Goal: Information Seeking & Learning: Learn about a topic

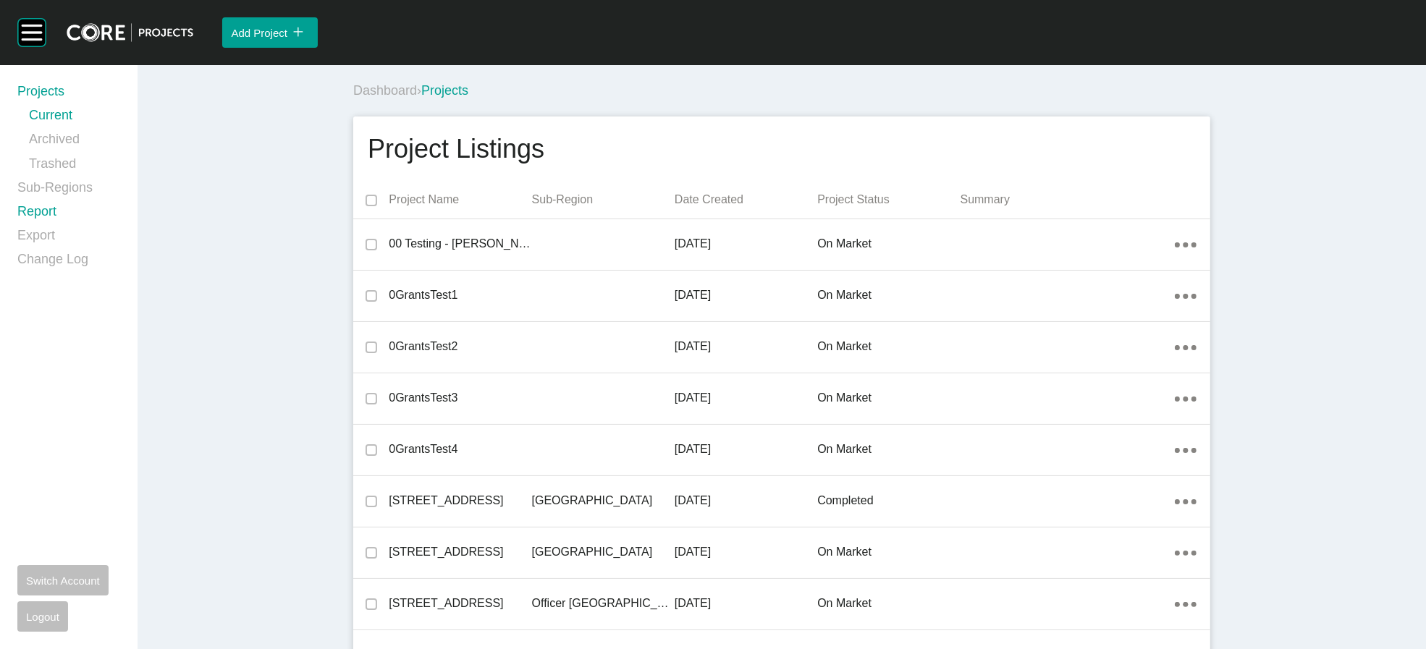
click at [28, 227] on link "Report" at bounding box center [68, 215] width 103 height 24
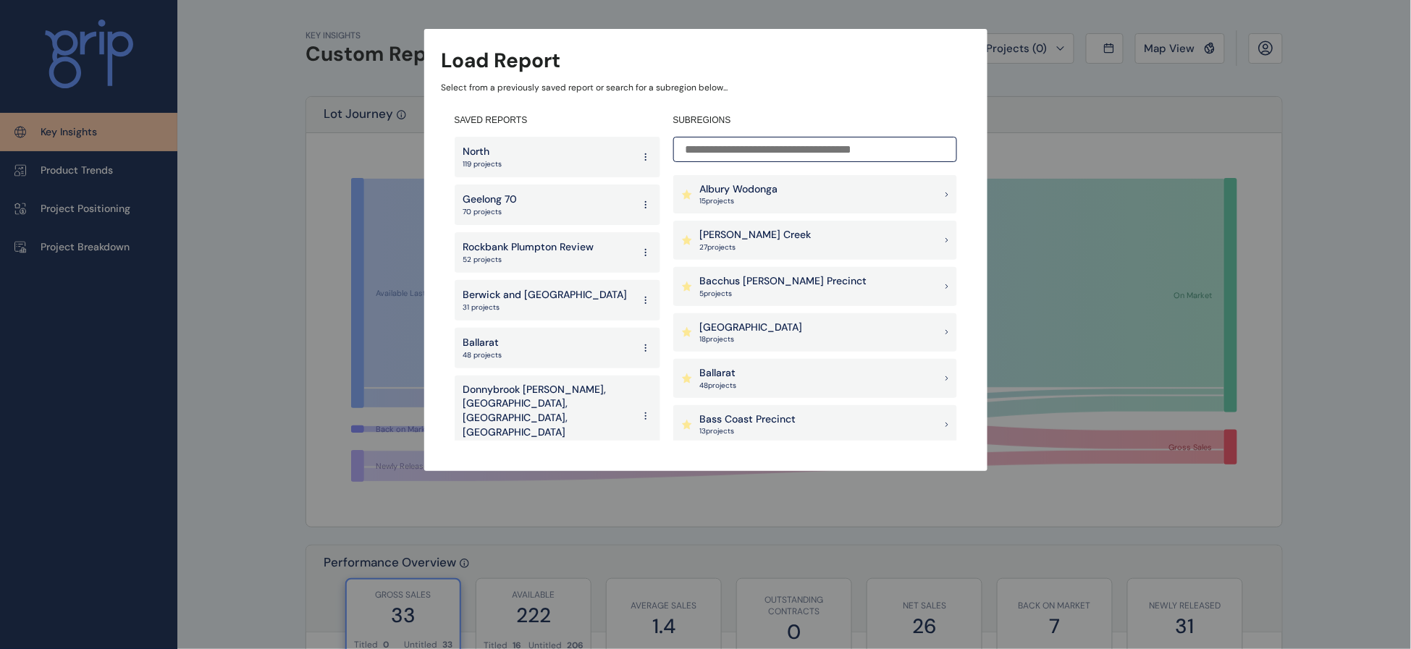
click at [564, 205] on div "Geelong 70 70 projects" at bounding box center [558, 205] width 206 height 41
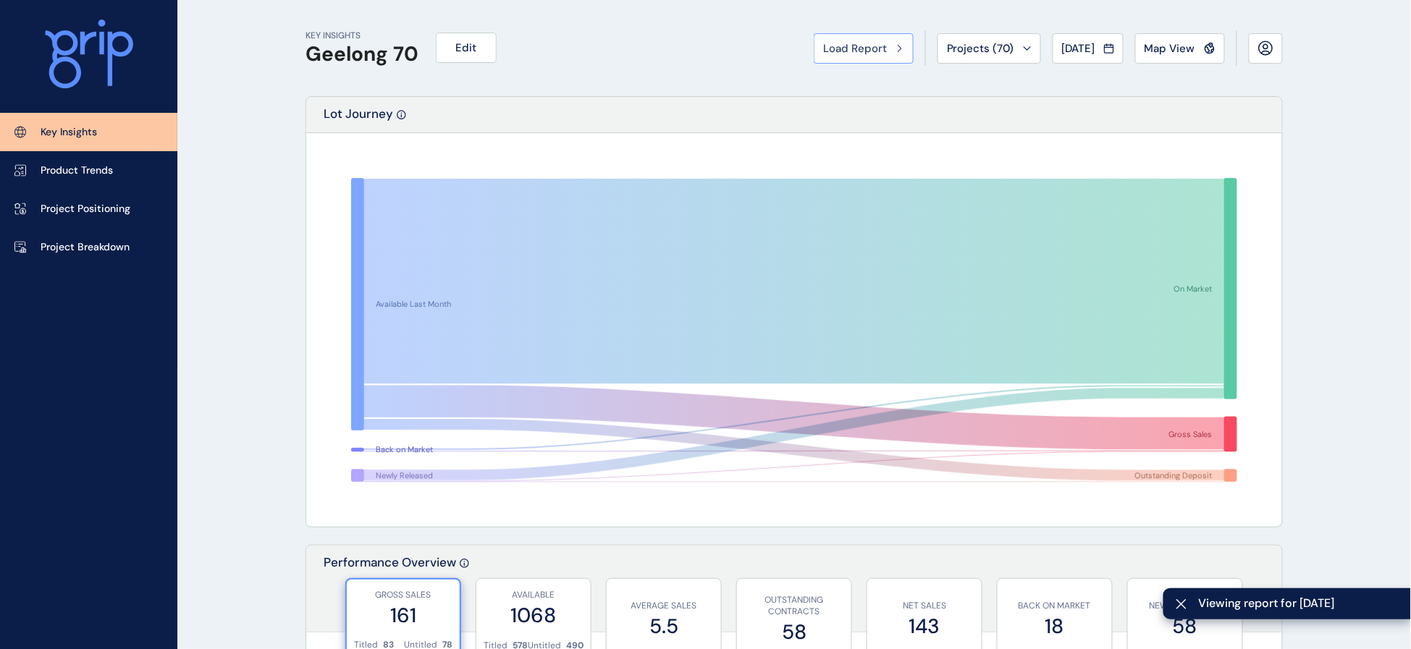
click at [823, 56] on span "Load Report" at bounding box center [855, 48] width 64 height 14
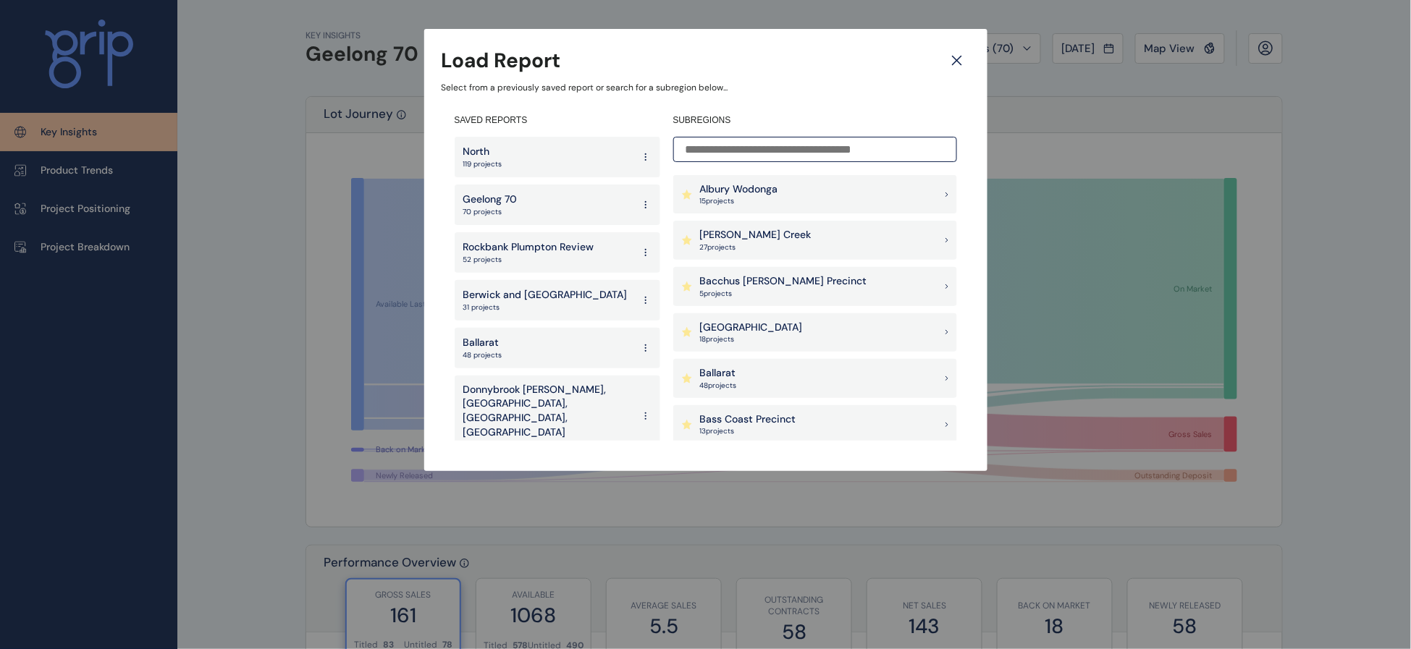
click at [556, 151] on div "North 119 projects" at bounding box center [558, 157] width 206 height 41
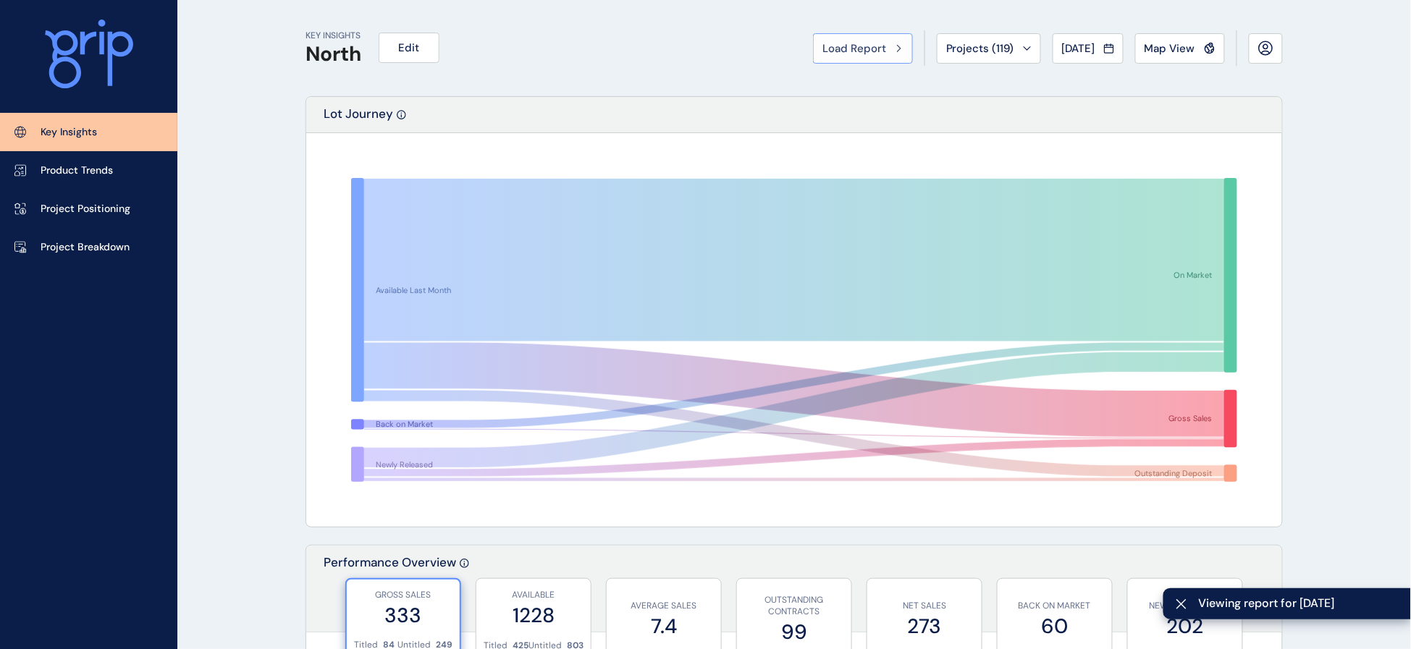
click at [823, 51] on span "Load Report" at bounding box center [855, 48] width 64 height 14
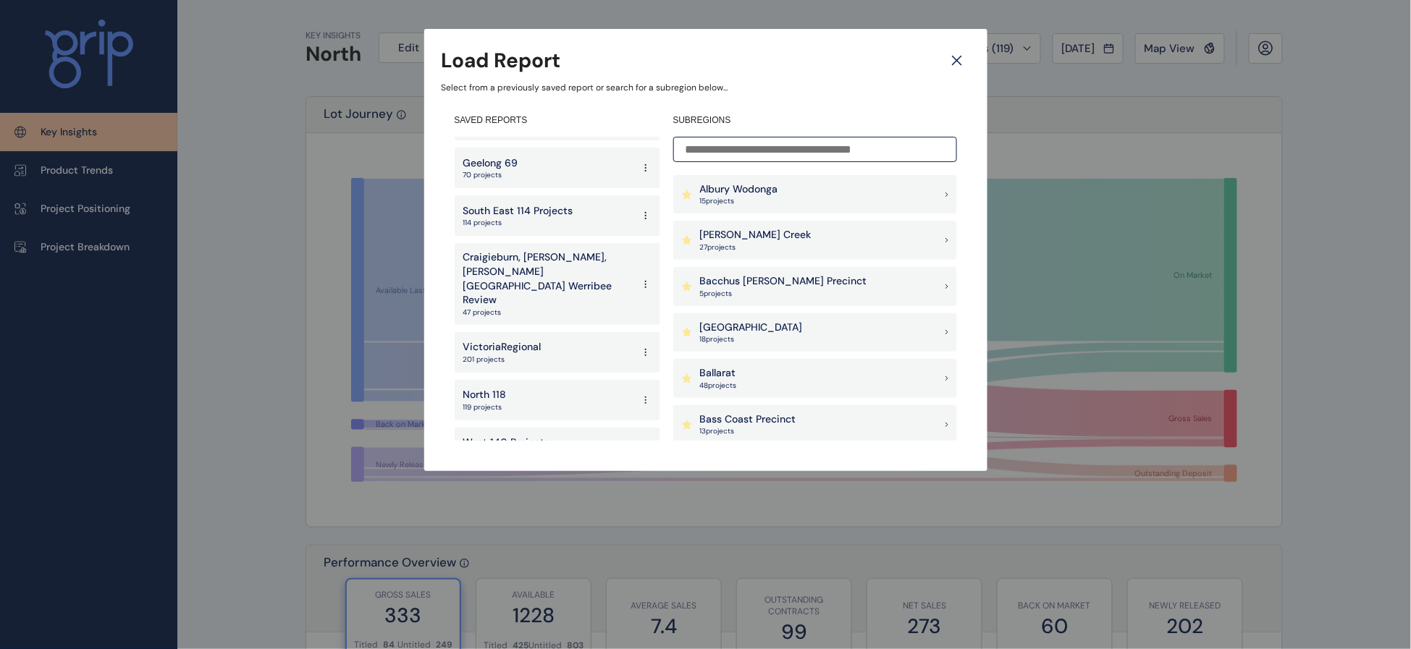
scroll to position [390, 0]
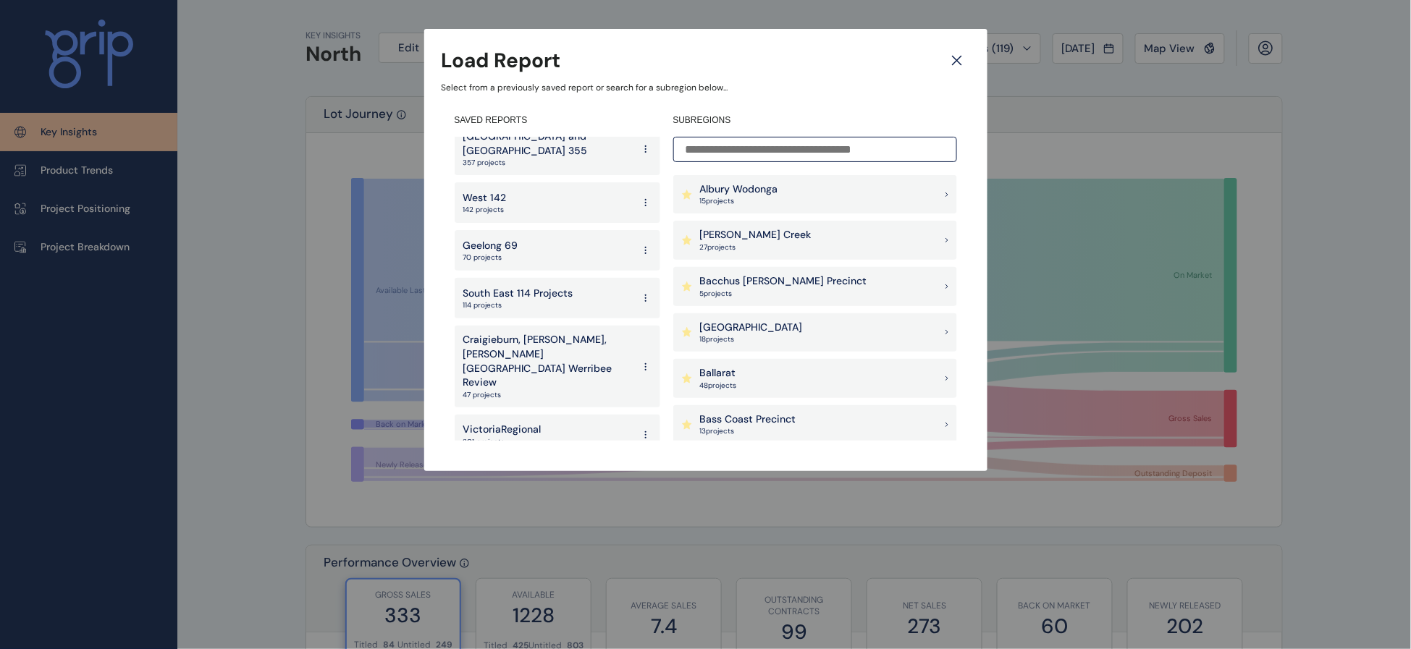
click at [569, 287] on p "South East 114 Projects" at bounding box center [518, 294] width 110 height 14
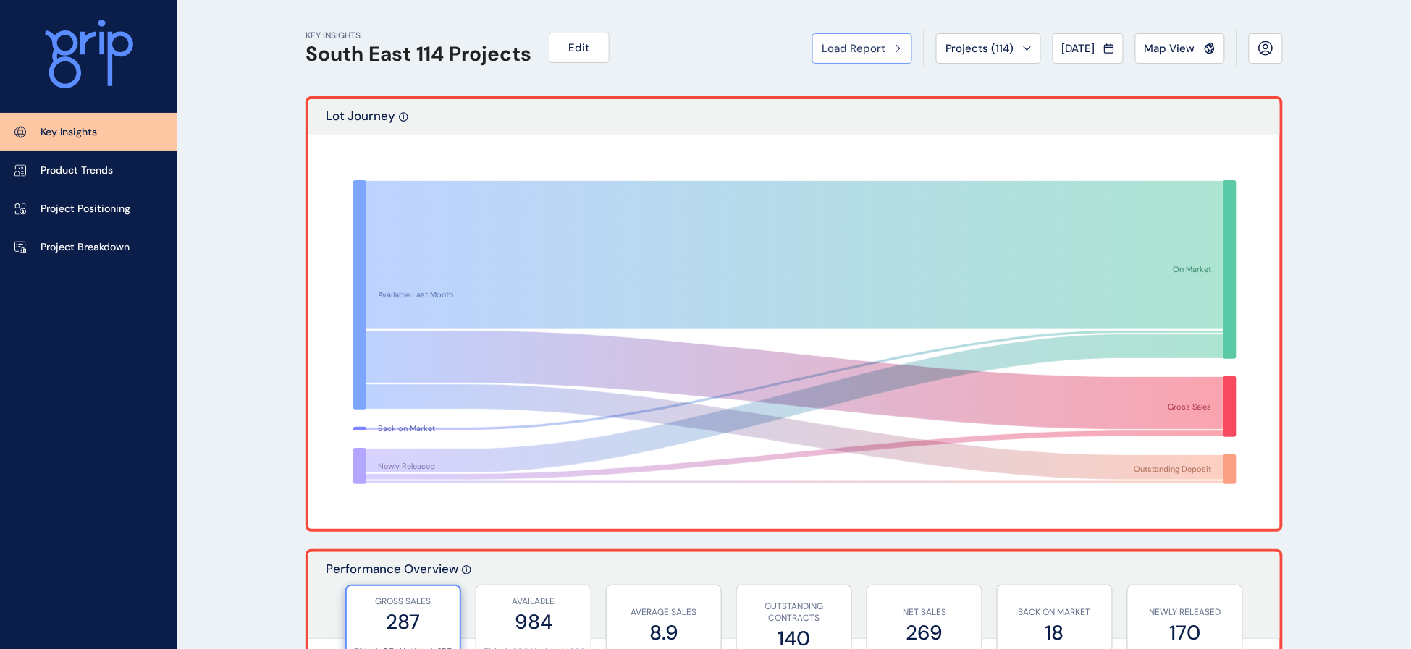
click at [822, 52] on span "Load Report" at bounding box center [854, 48] width 64 height 14
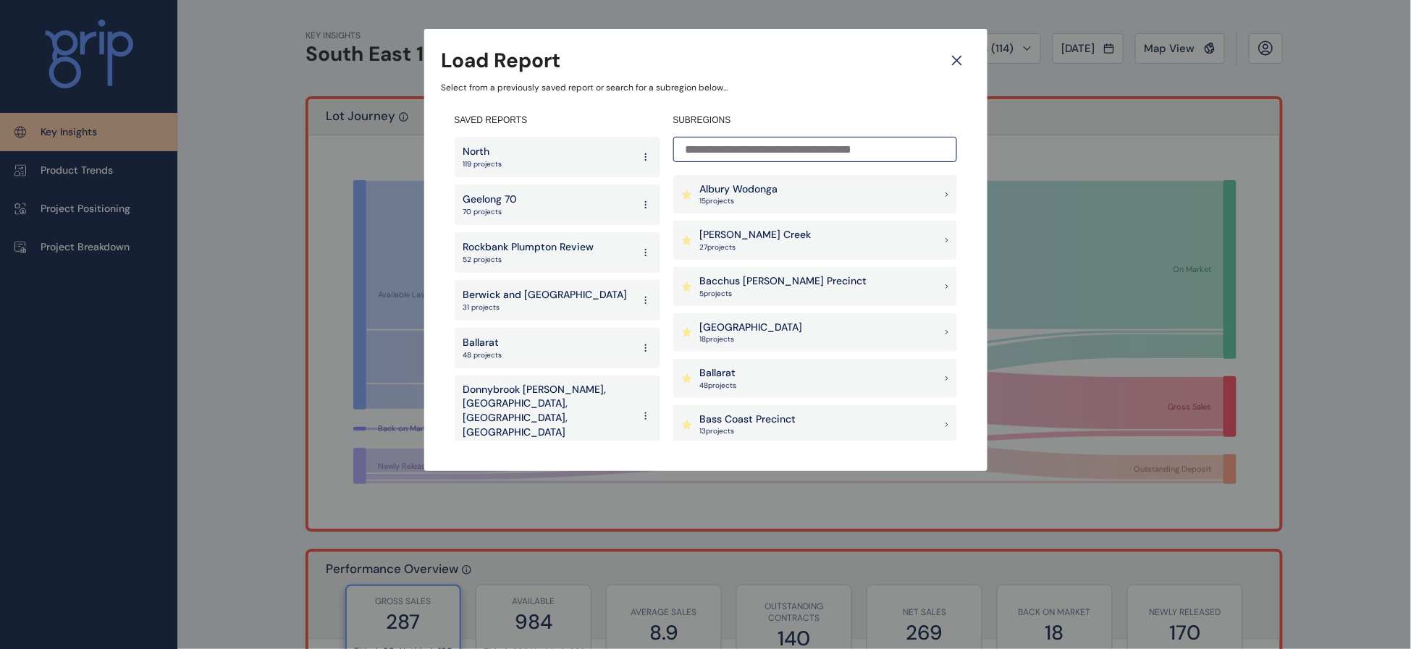
scroll to position [266, 0]
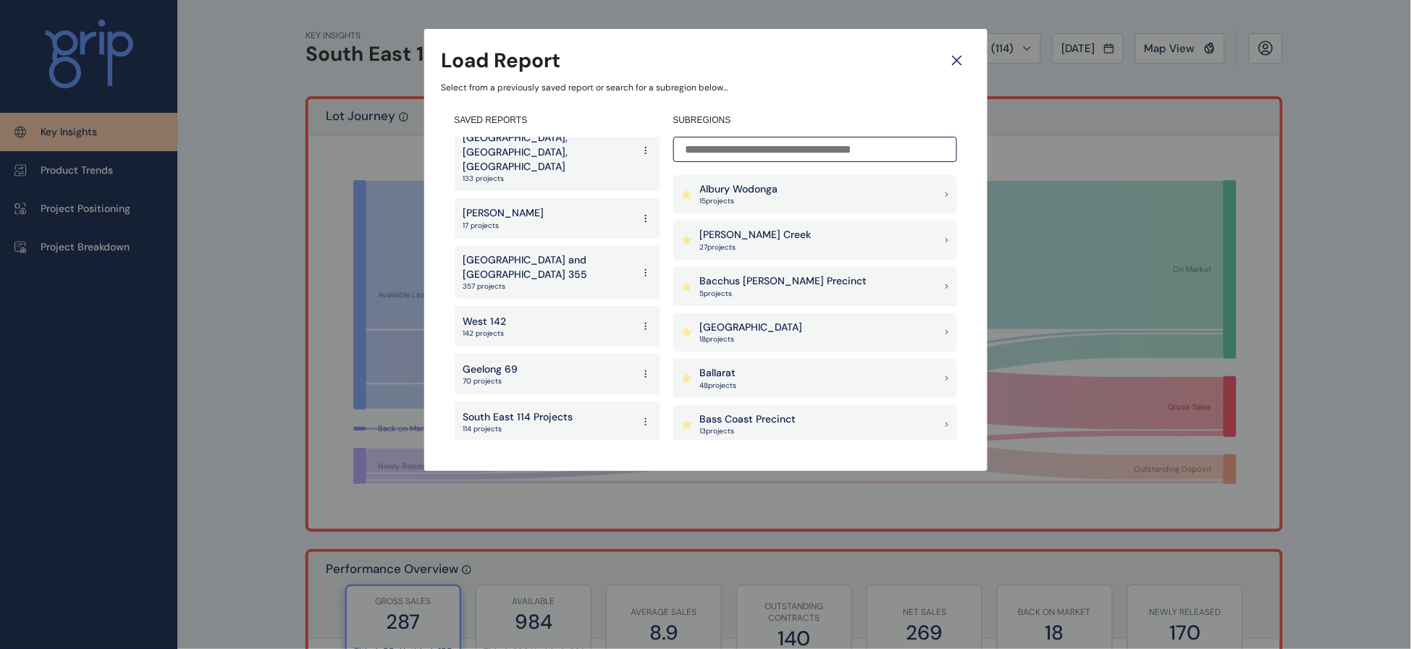
click at [552, 306] on div "West 142 142 projects" at bounding box center [558, 326] width 206 height 41
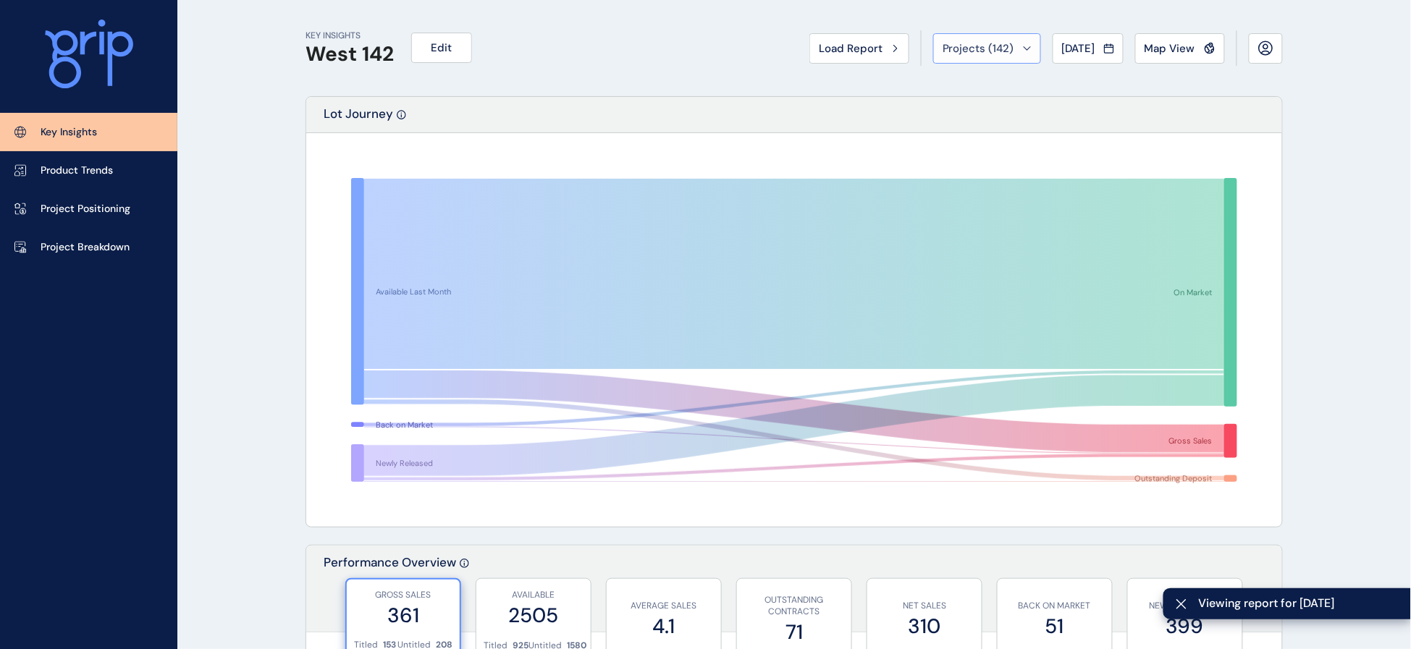
click at [943, 46] on span "Projects ( 142 )" at bounding box center [979, 48] width 72 height 14
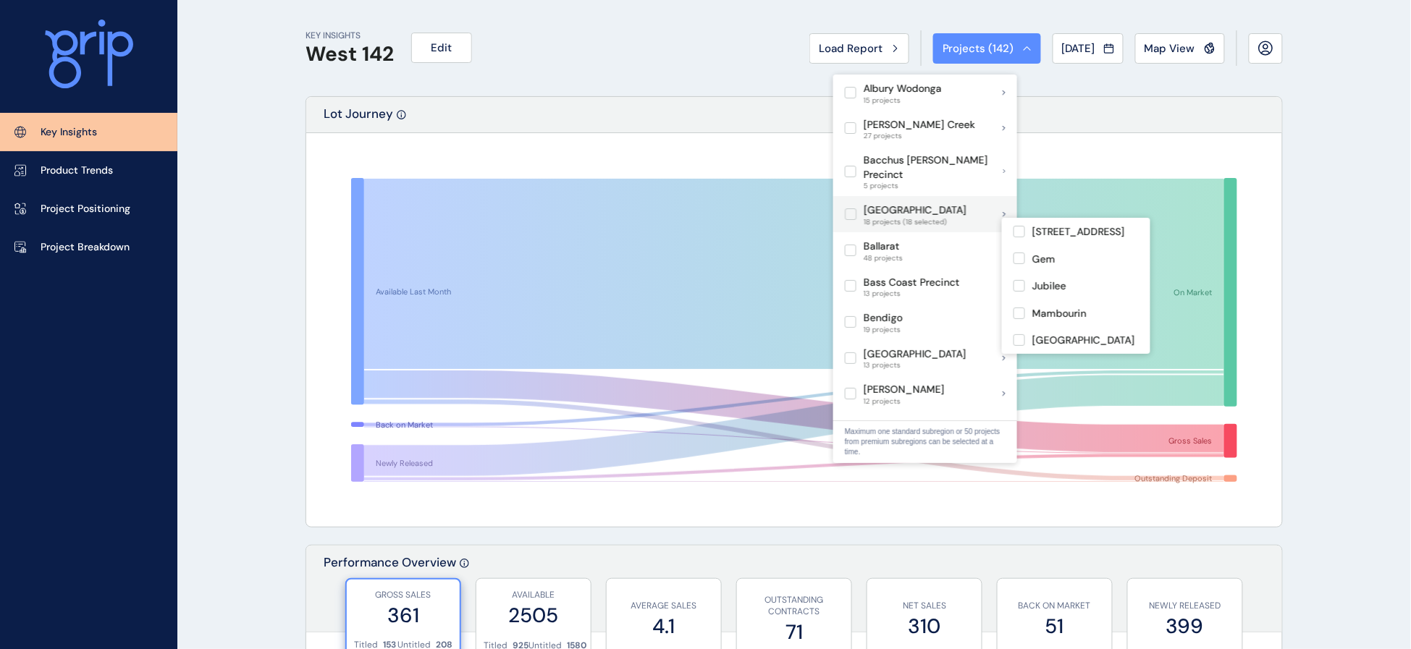
click at [849, 220] on label at bounding box center [851, 215] width 12 height 12
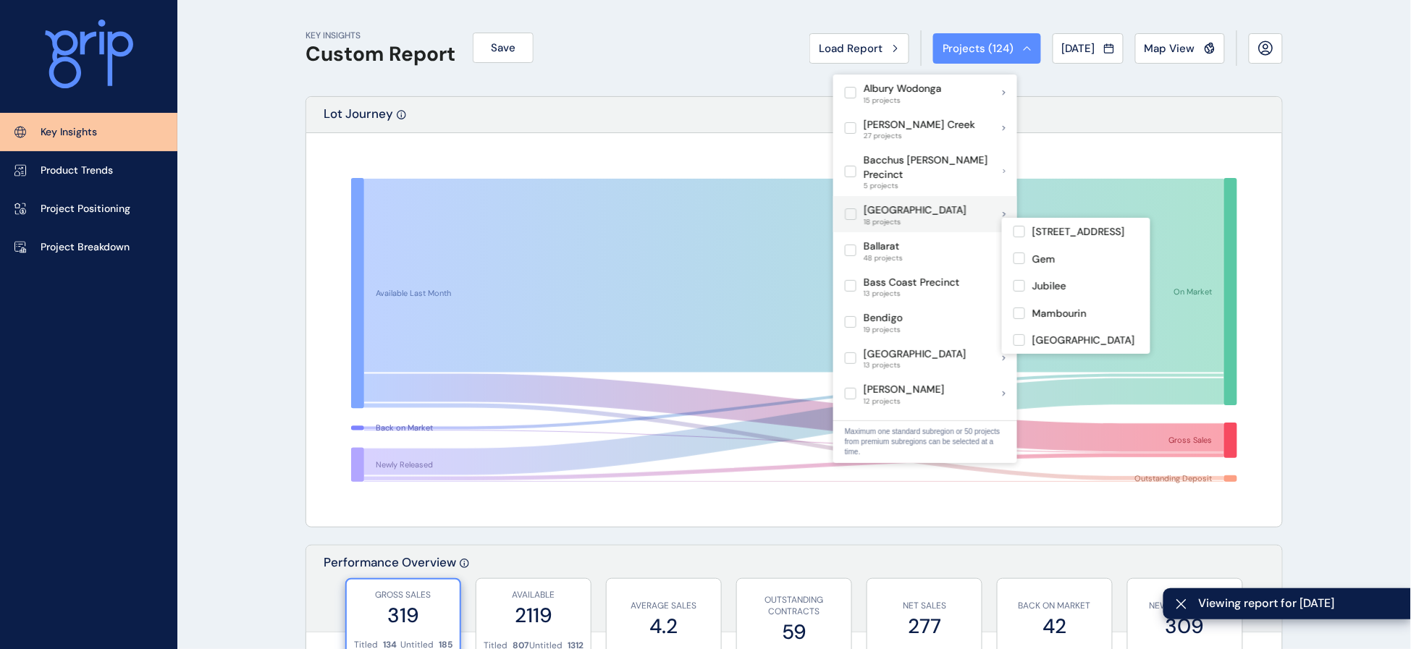
click at [849, 220] on label at bounding box center [851, 215] width 12 height 12
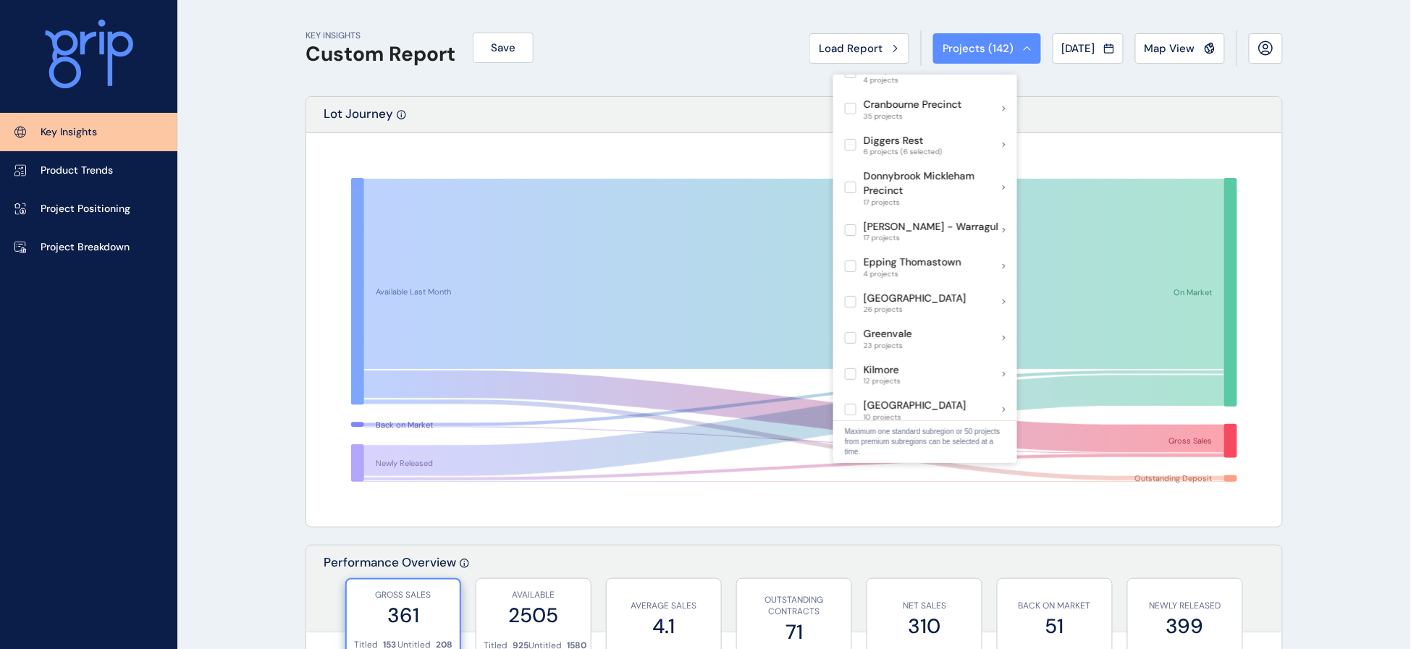
scroll to position [419, 0]
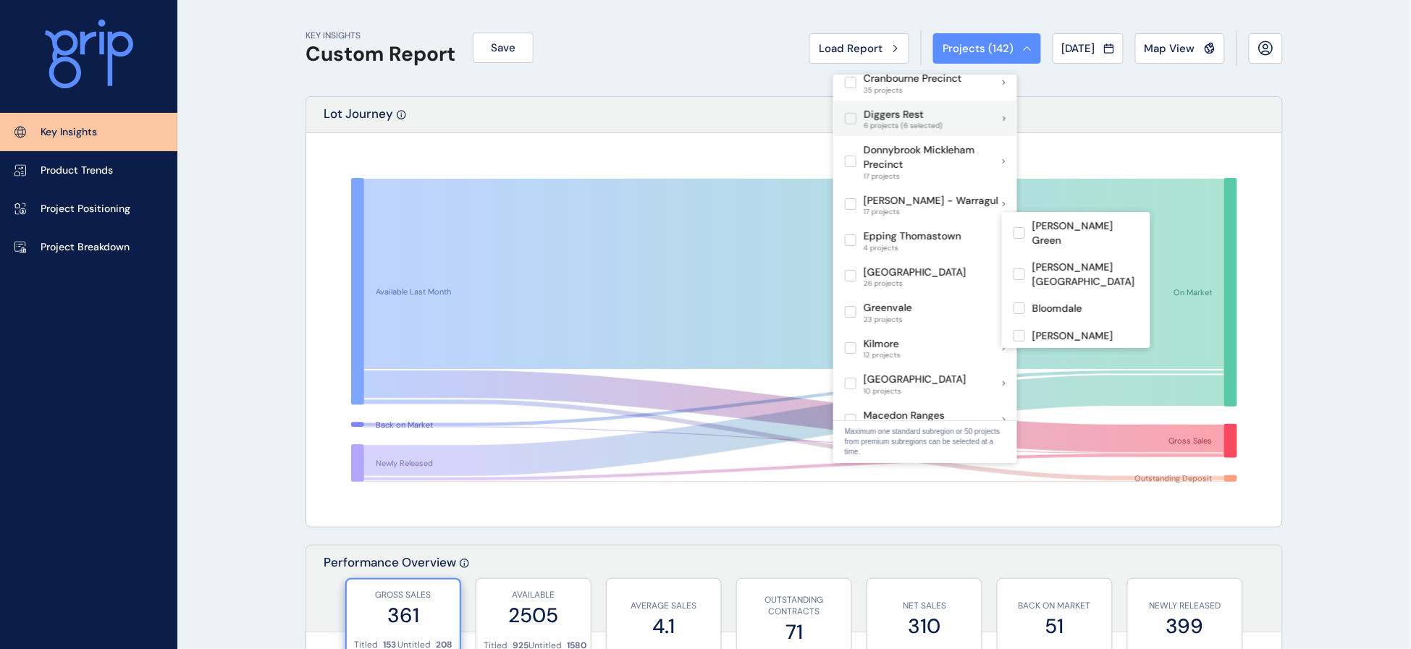
click at [848, 125] on label at bounding box center [851, 119] width 12 height 12
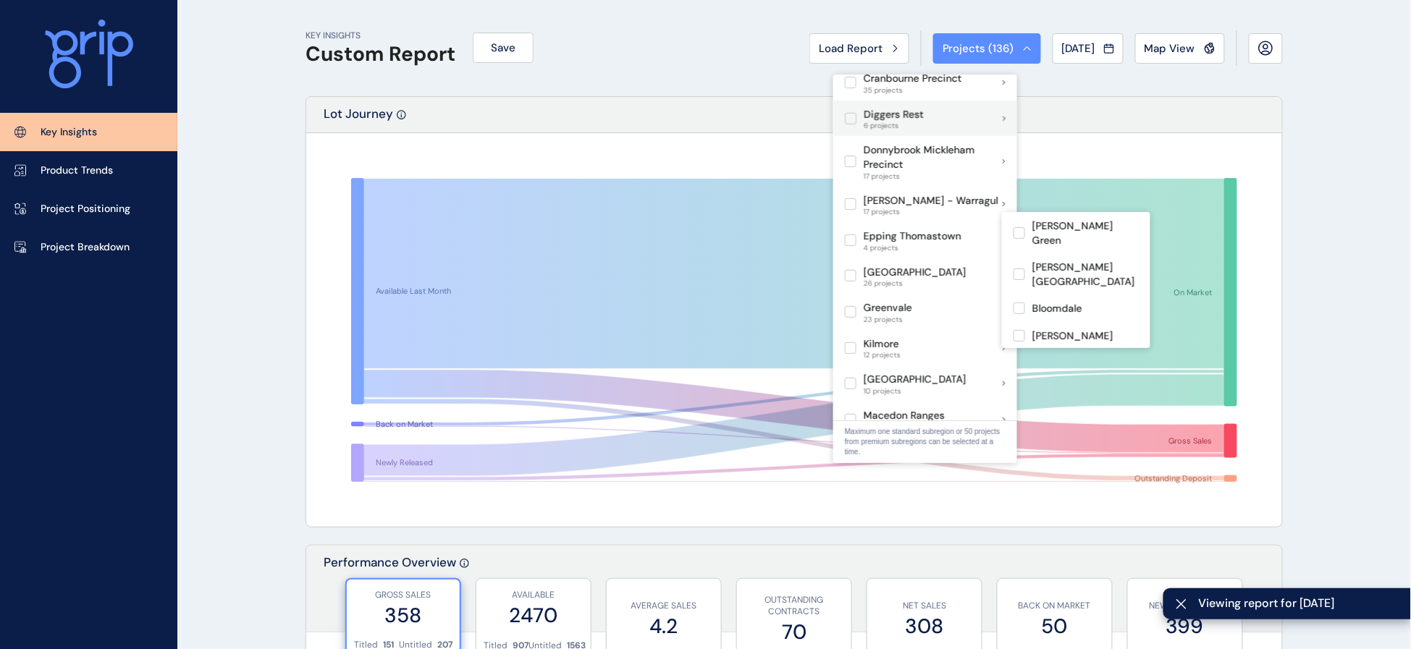
click at [848, 125] on label at bounding box center [851, 119] width 12 height 12
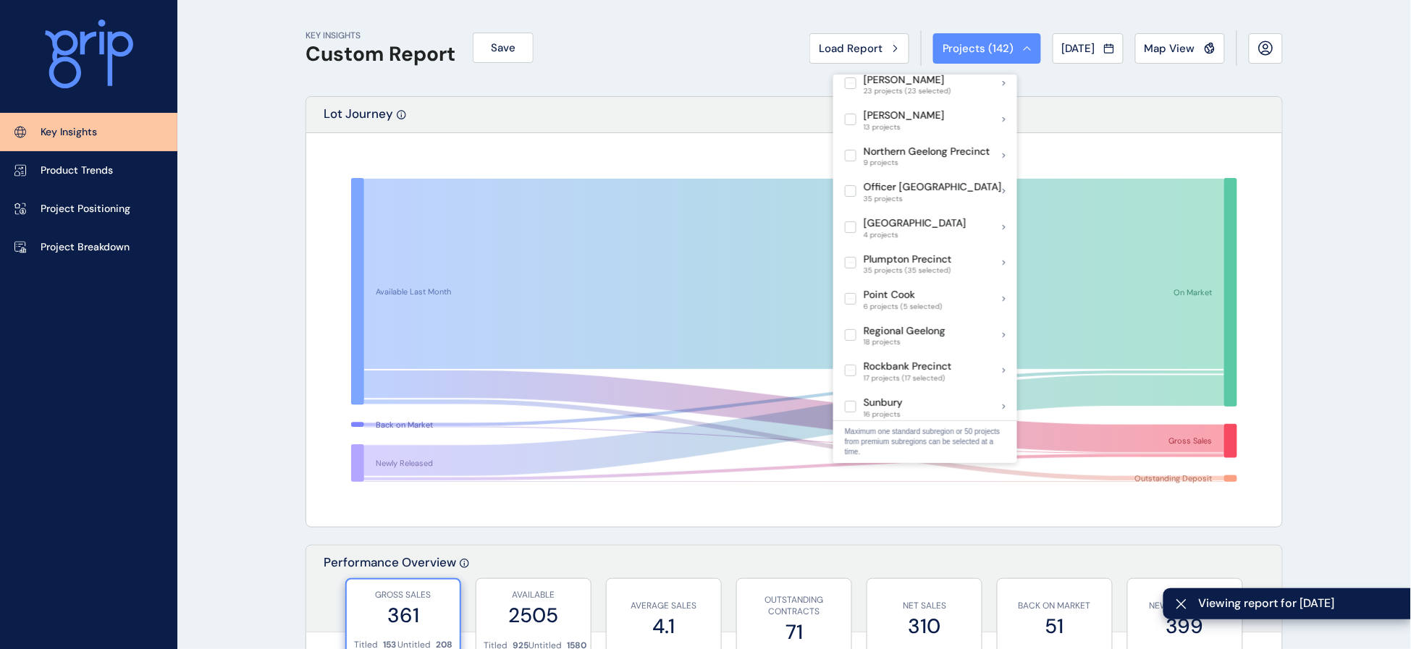
scroll to position [804, 0]
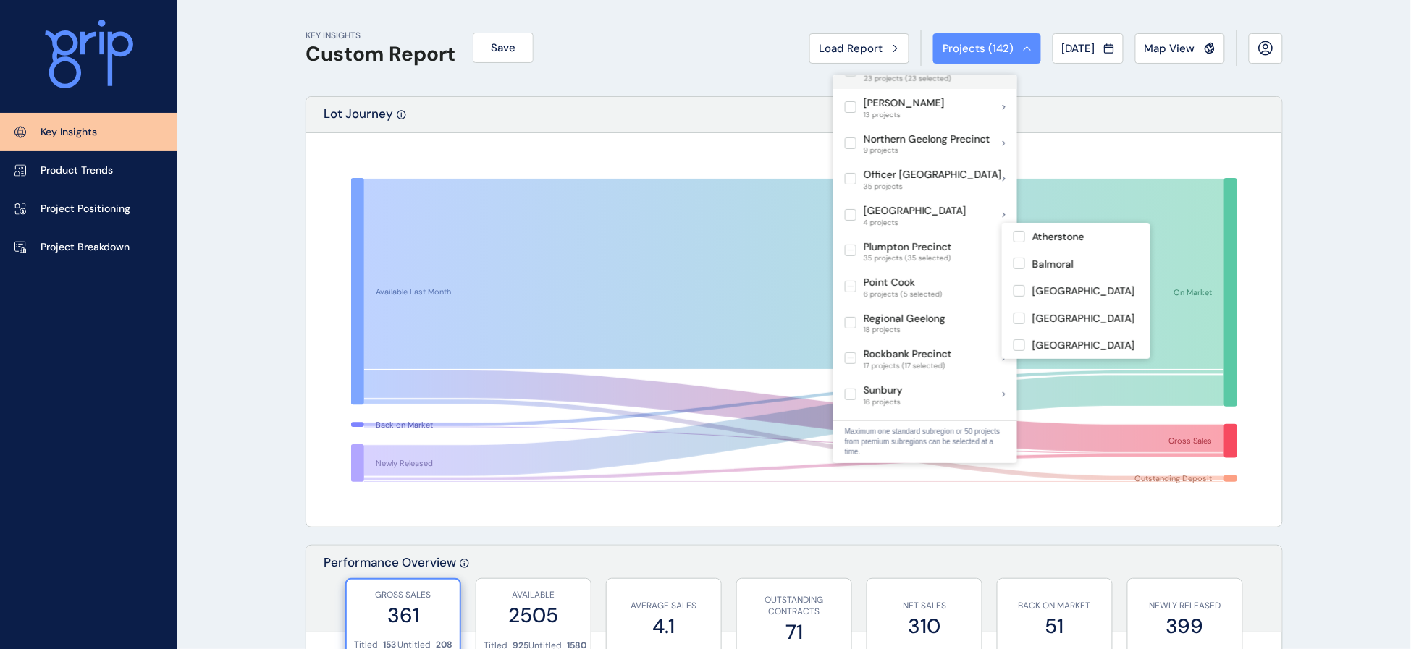
click at [855, 77] on label at bounding box center [851, 71] width 12 height 12
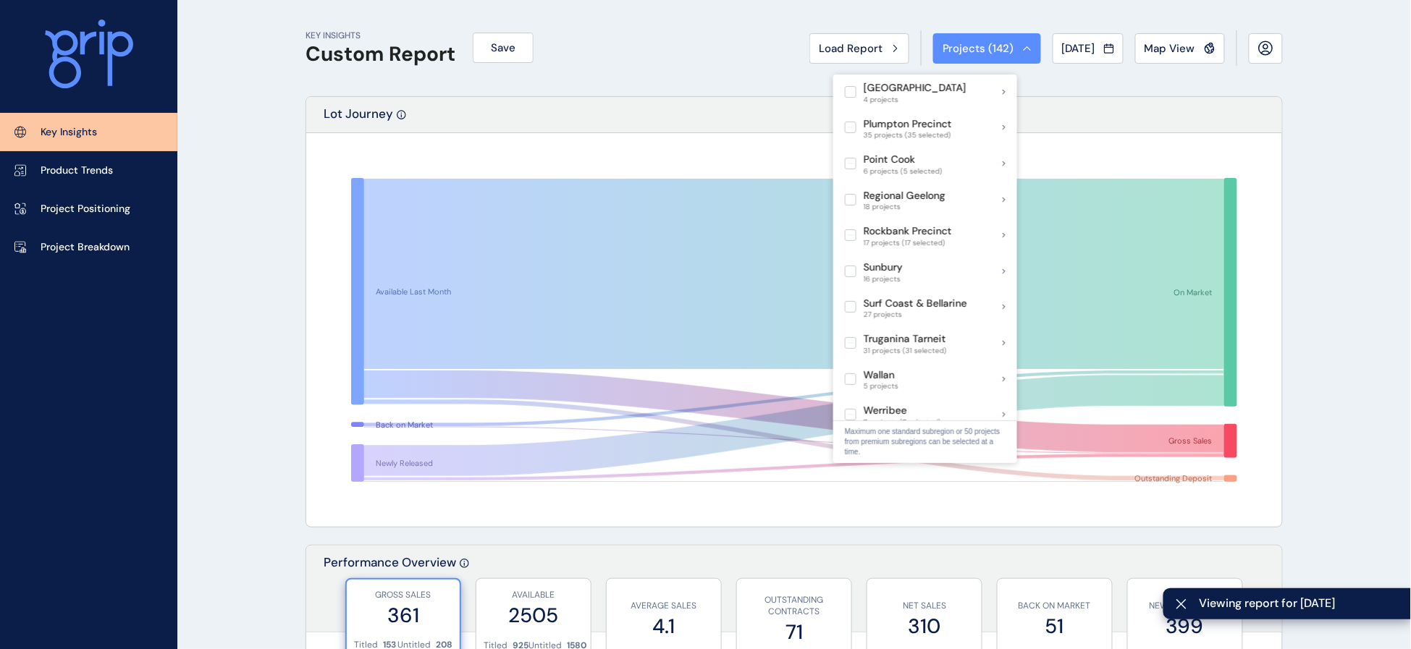
scroll to position [965, 0]
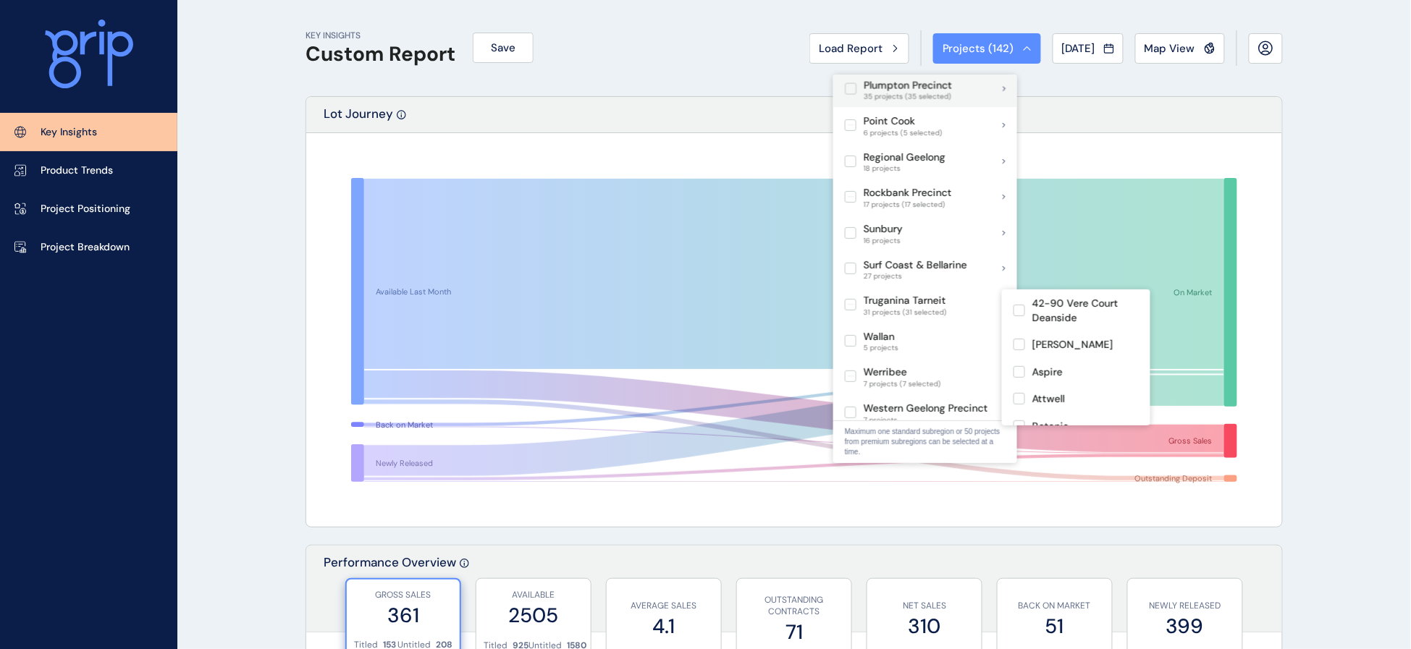
click at [851, 95] on label at bounding box center [851, 89] width 12 height 12
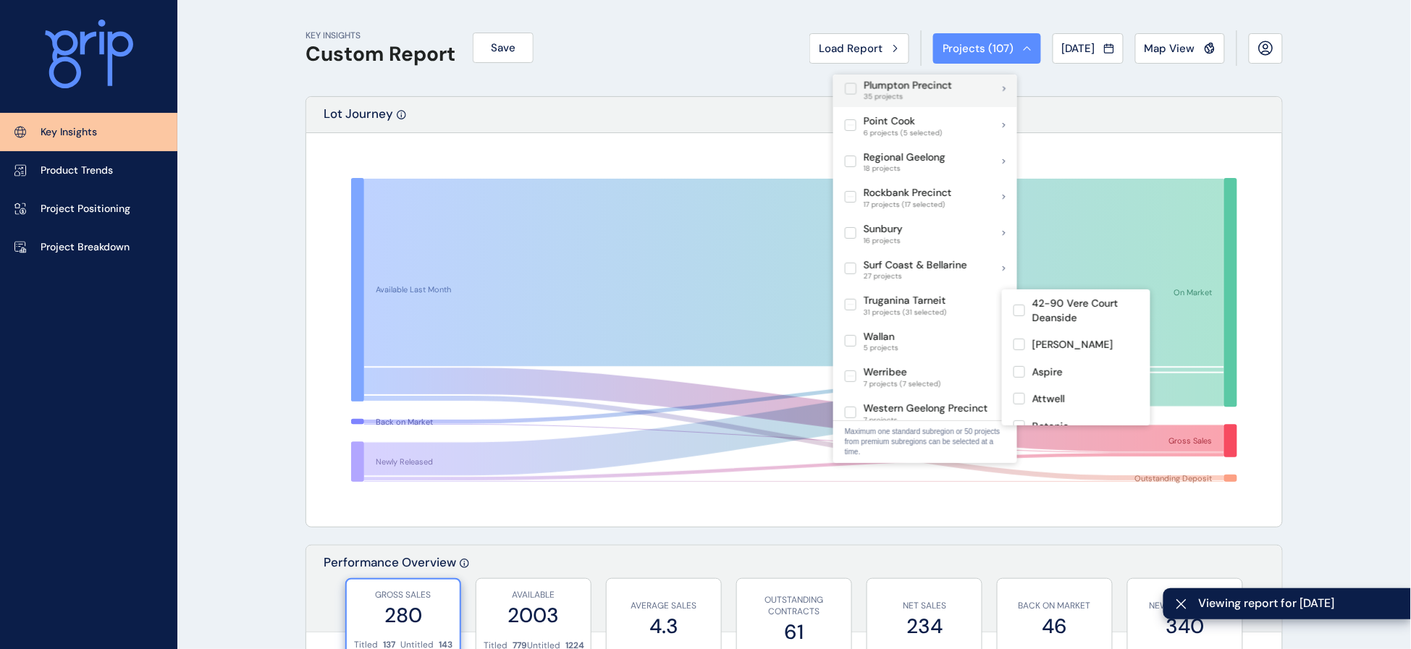
click at [851, 95] on label at bounding box center [851, 89] width 12 height 12
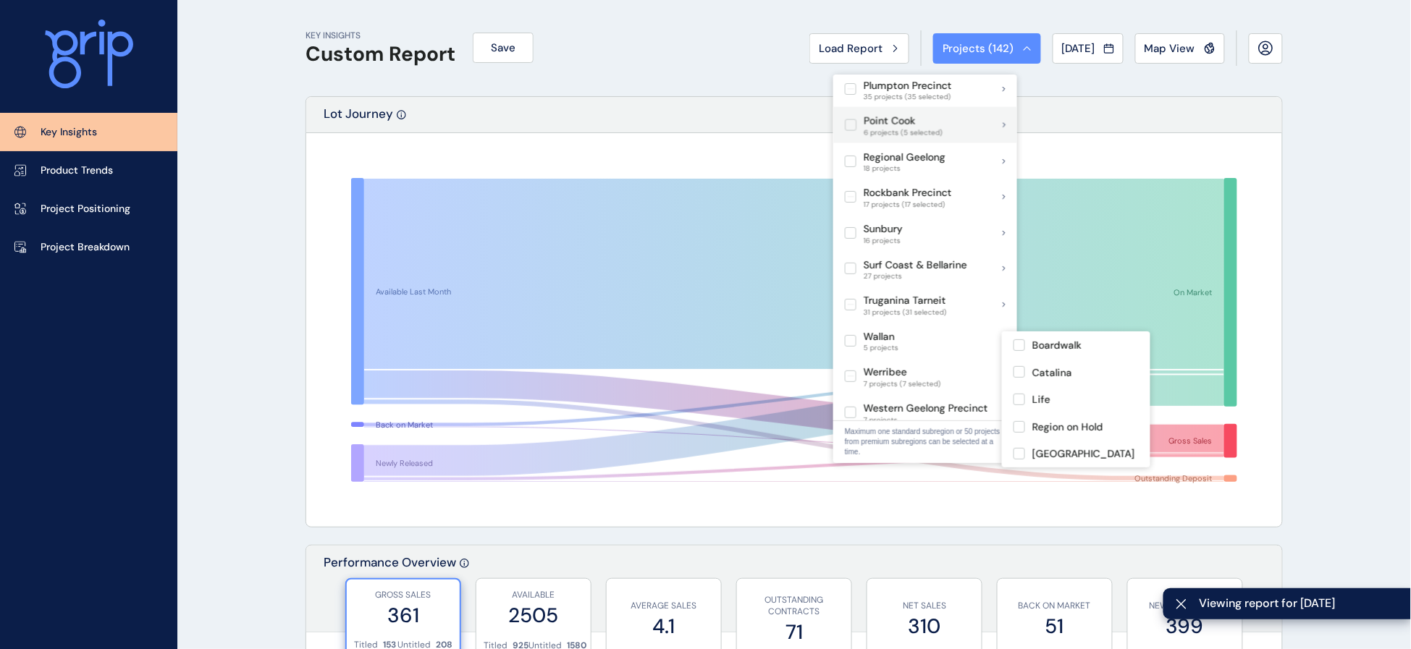
click at [849, 131] on label at bounding box center [851, 125] width 12 height 12
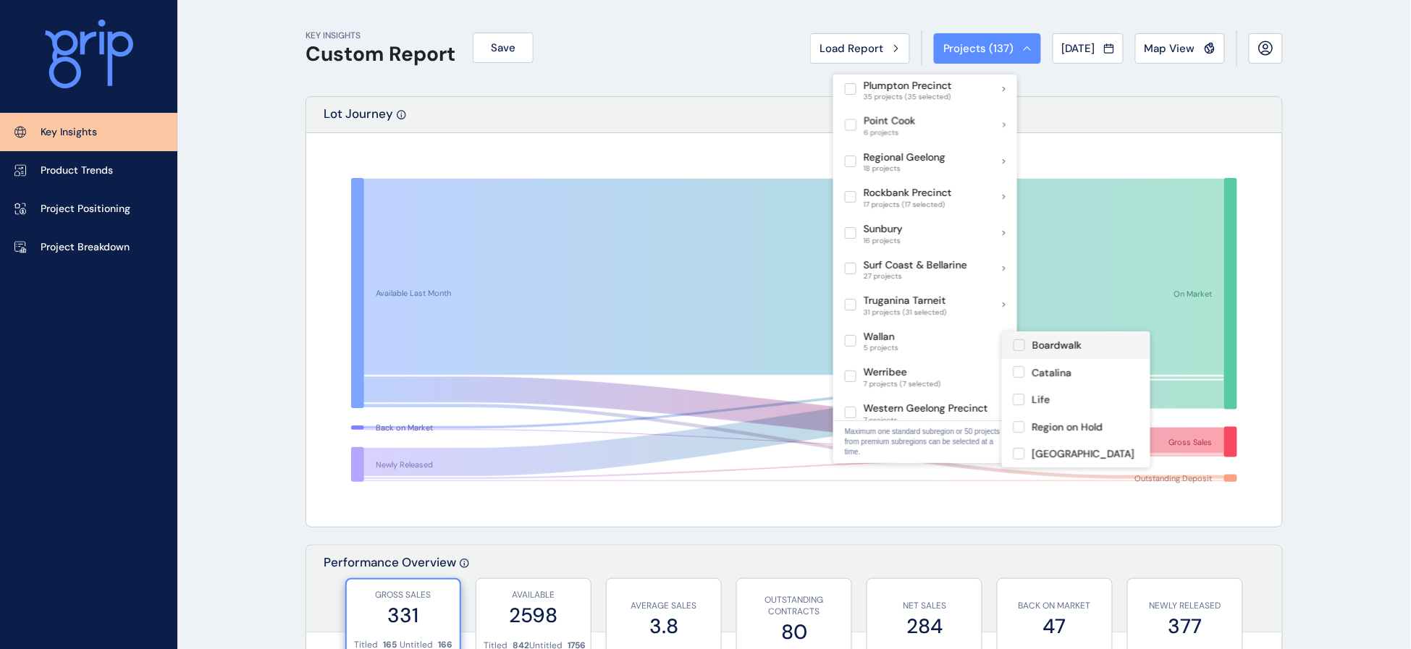
click at [1015, 345] on label at bounding box center [1020, 346] width 12 height 12
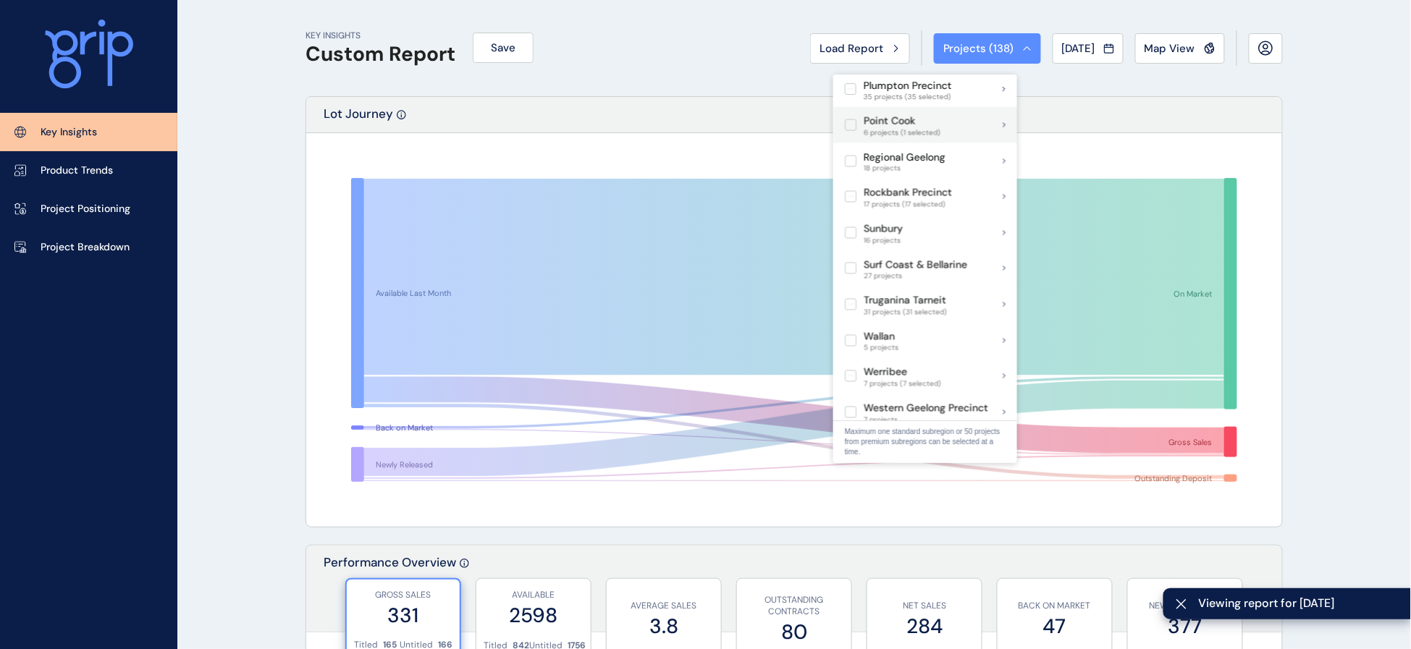
click at [846, 131] on label at bounding box center [851, 125] width 12 height 12
click at [849, 131] on label at bounding box center [851, 125] width 12 height 12
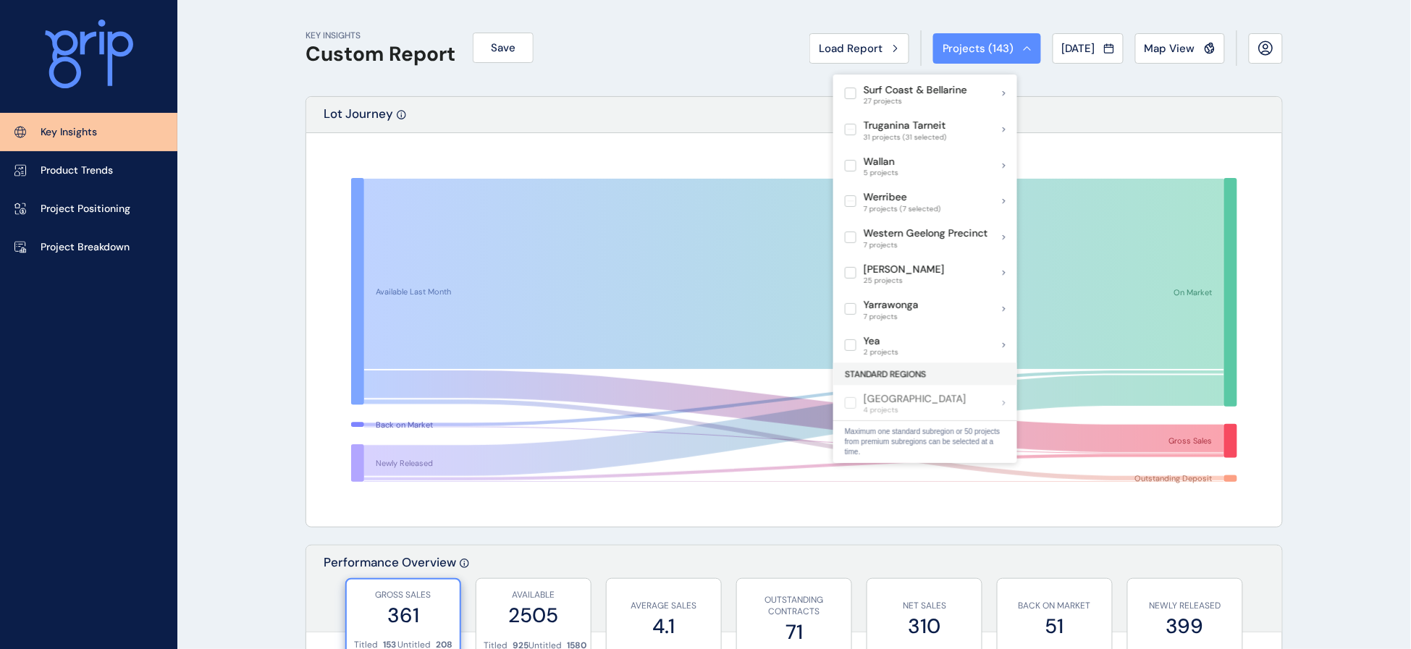
scroll to position [1465, 0]
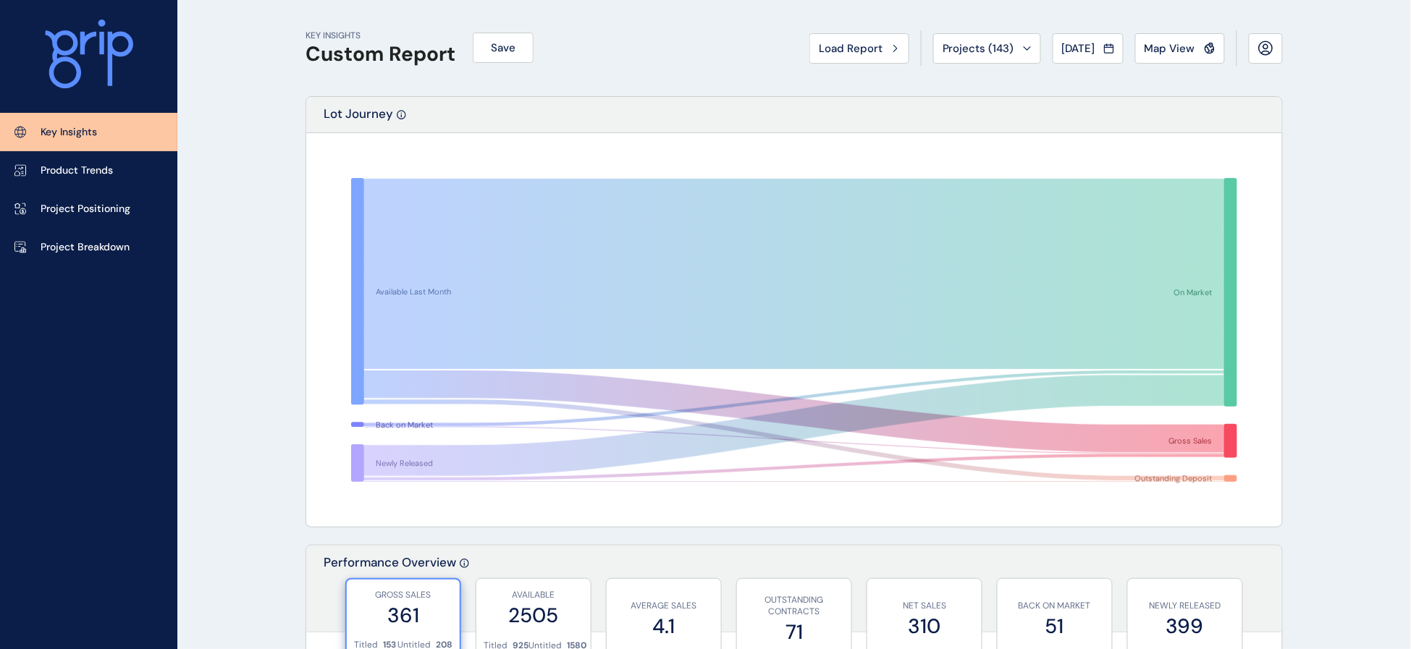
click at [819, 41] on span "Load Report" at bounding box center [851, 48] width 64 height 14
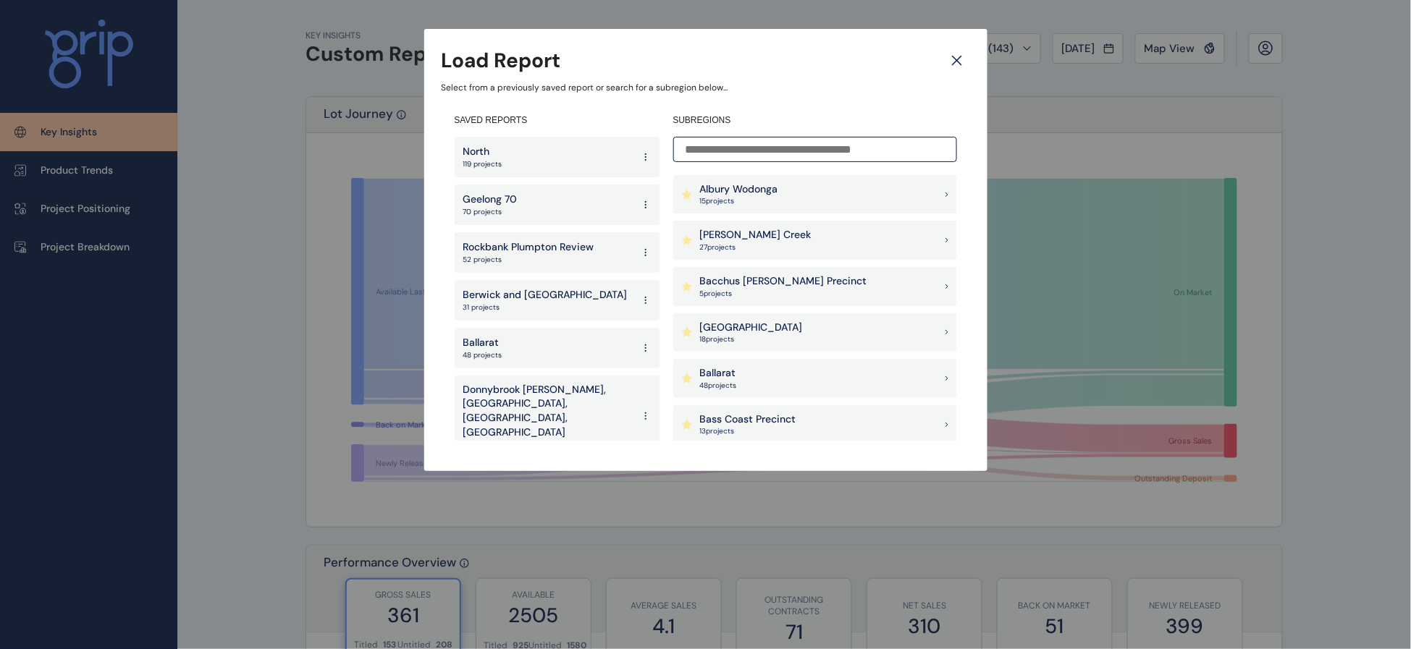
click at [734, 148] on input at bounding box center [815, 149] width 284 height 25
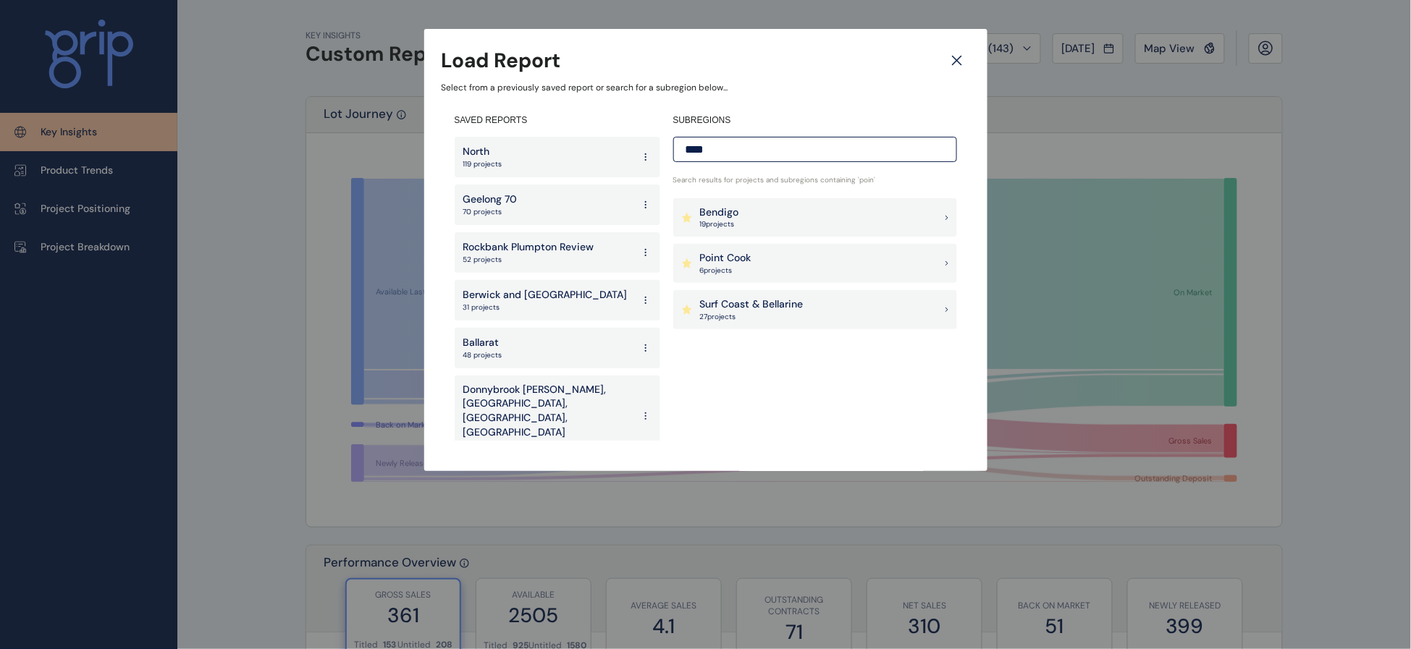
type input "****"
click at [723, 257] on p "Point Cook" at bounding box center [725, 258] width 51 height 14
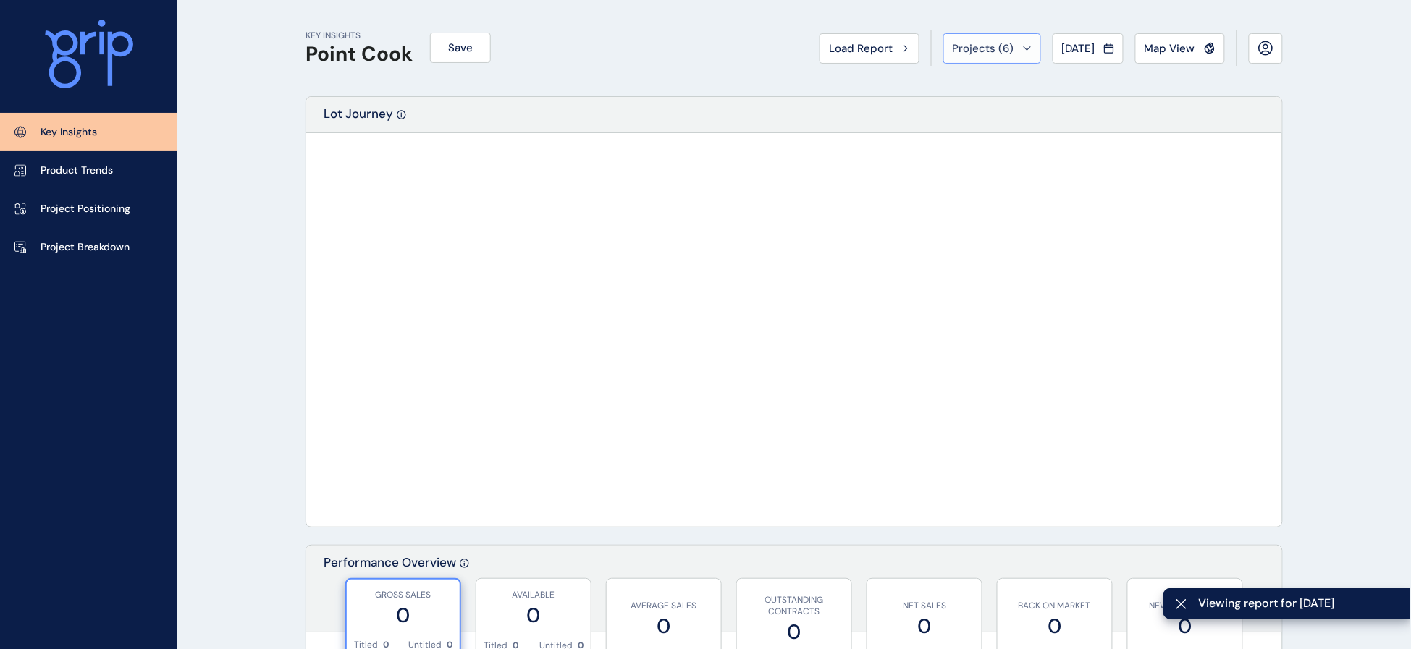
click at [977, 55] on button "Projects ( 6 )" at bounding box center [992, 48] width 98 height 30
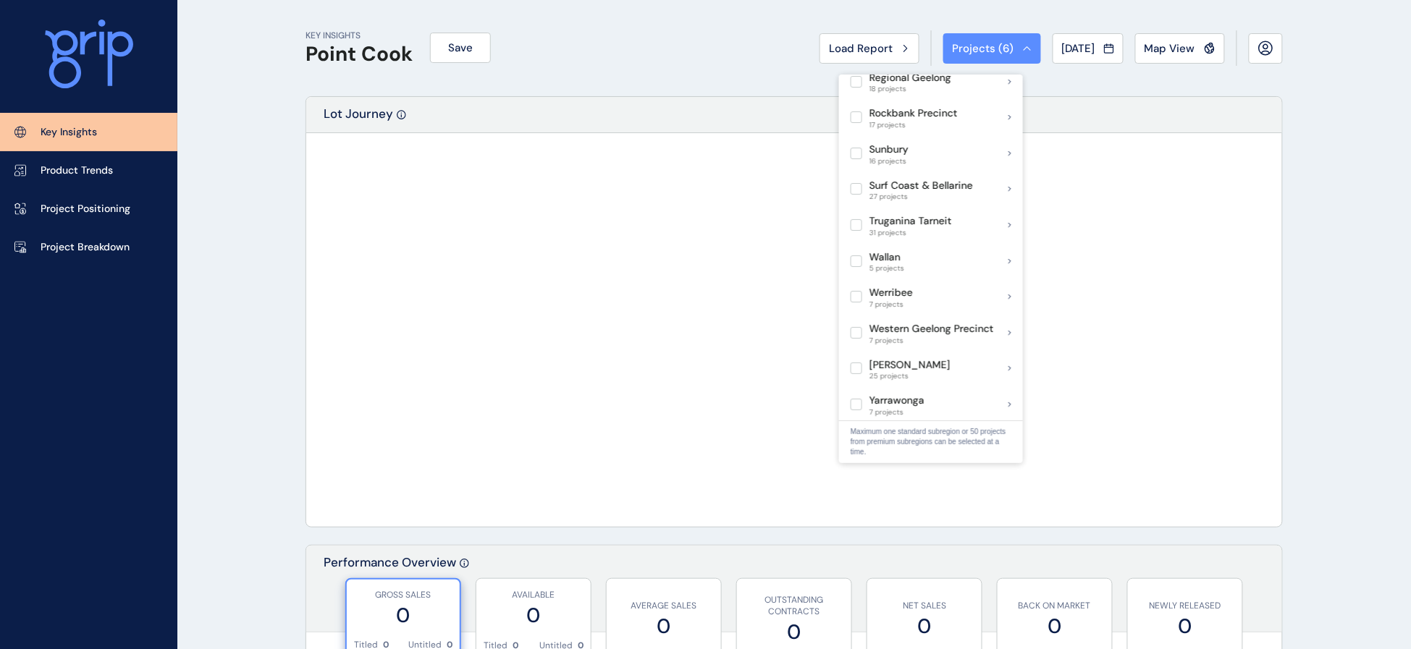
scroll to position [1053, 0]
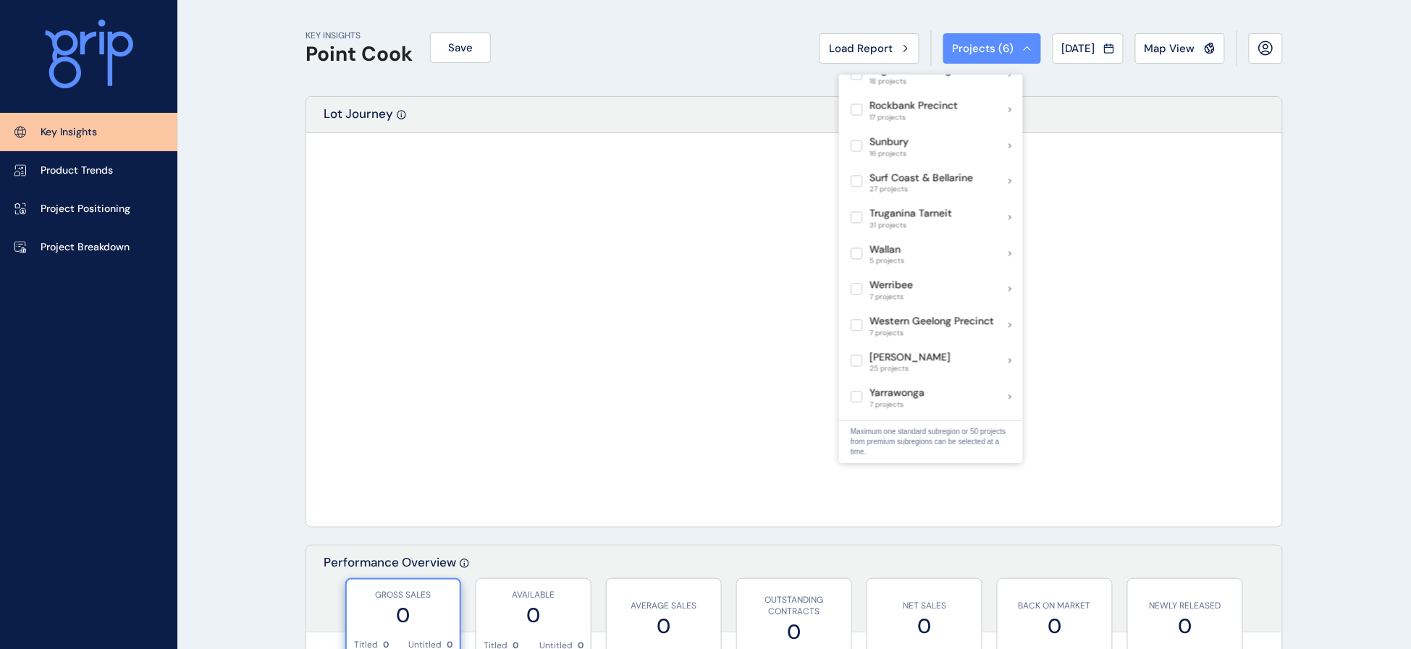
click at [932, 41] on p "Point Cook" at bounding box center [909, 34] width 79 height 14
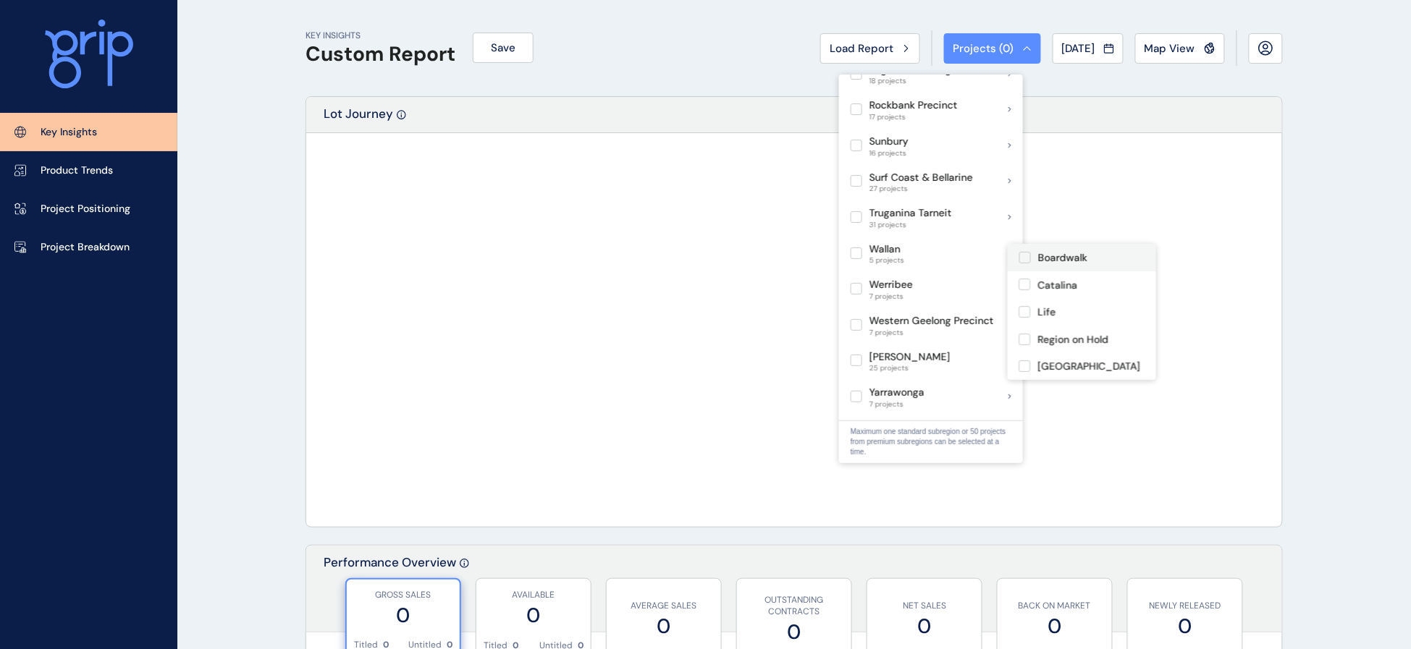
click at [1028, 264] on label at bounding box center [1025, 258] width 12 height 12
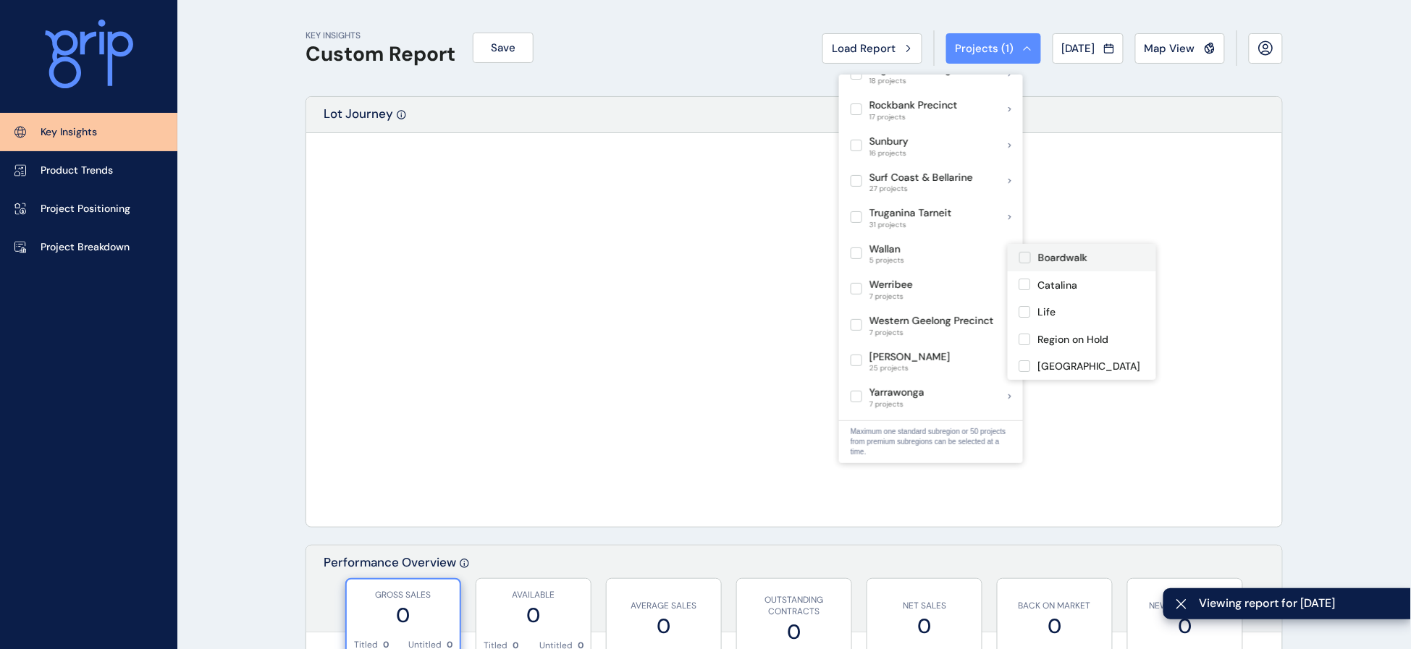
click at [1028, 264] on label at bounding box center [1025, 258] width 12 height 12
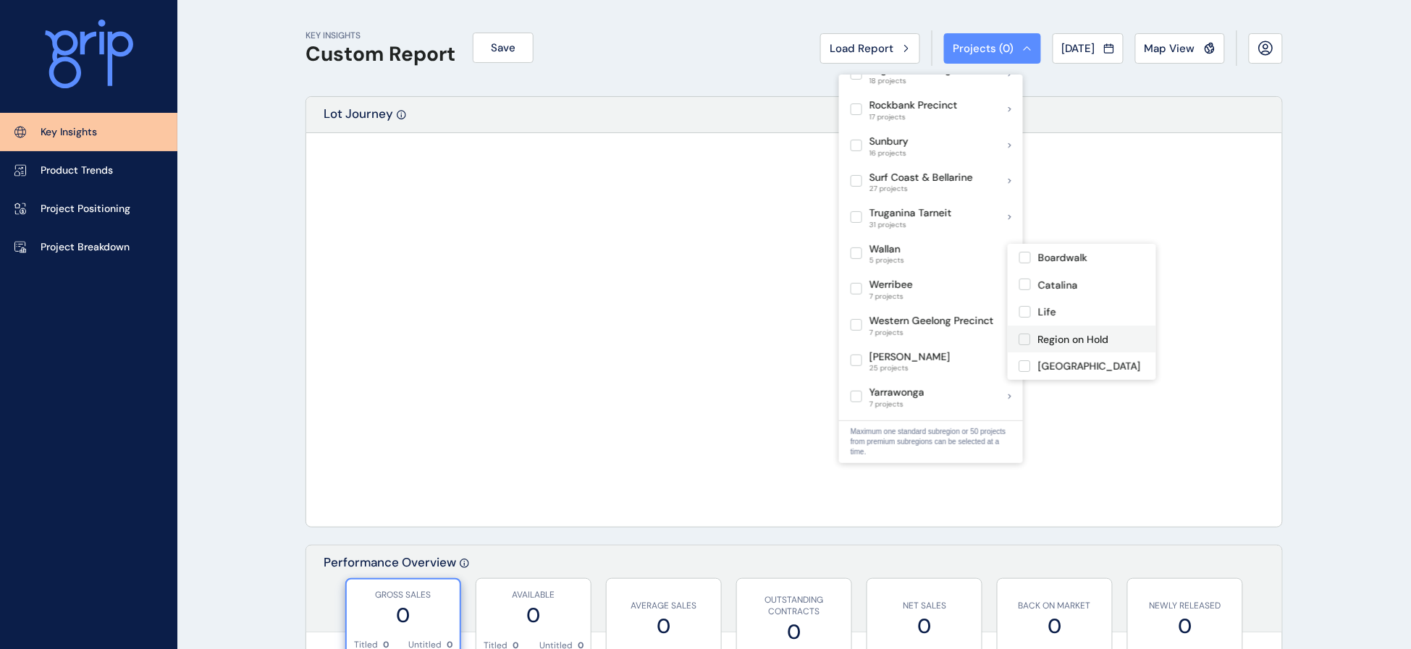
click at [1024, 345] on label at bounding box center [1025, 340] width 12 height 12
click at [1025, 258] on label at bounding box center [1025, 258] width 12 height 12
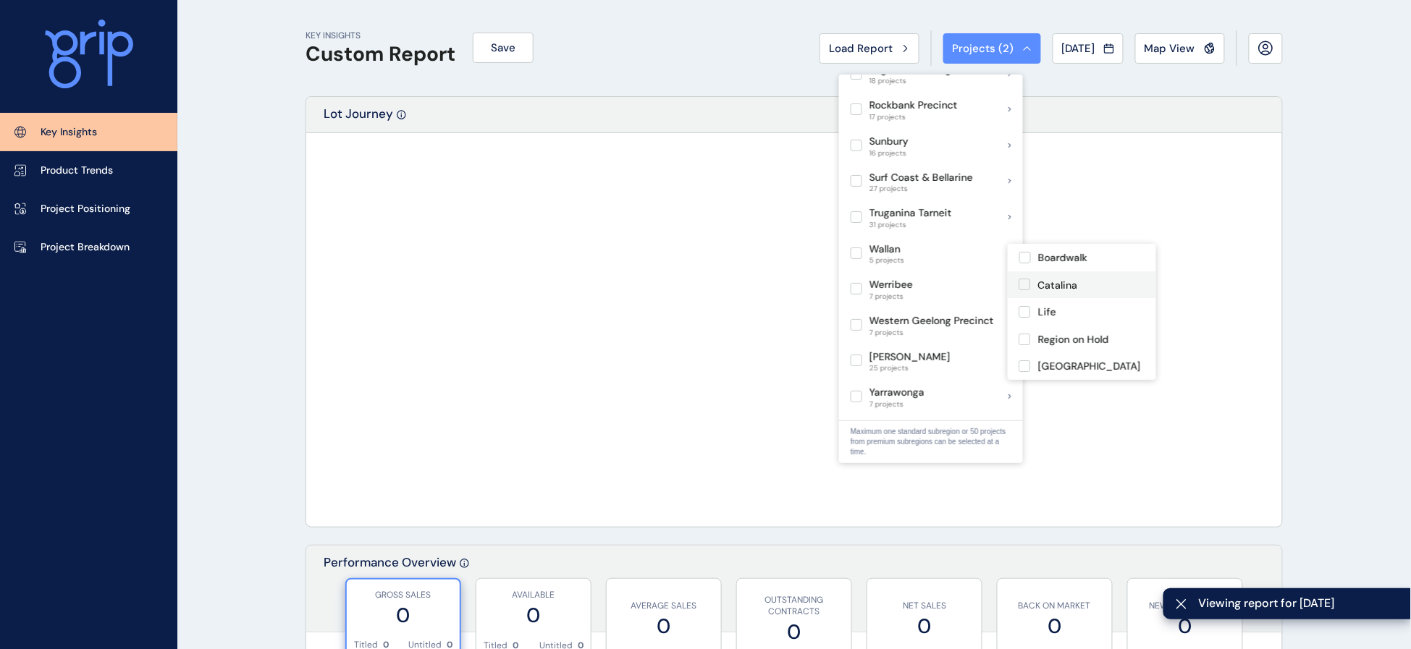
click at [1025, 285] on label at bounding box center [1025, 285] width 12 height 12
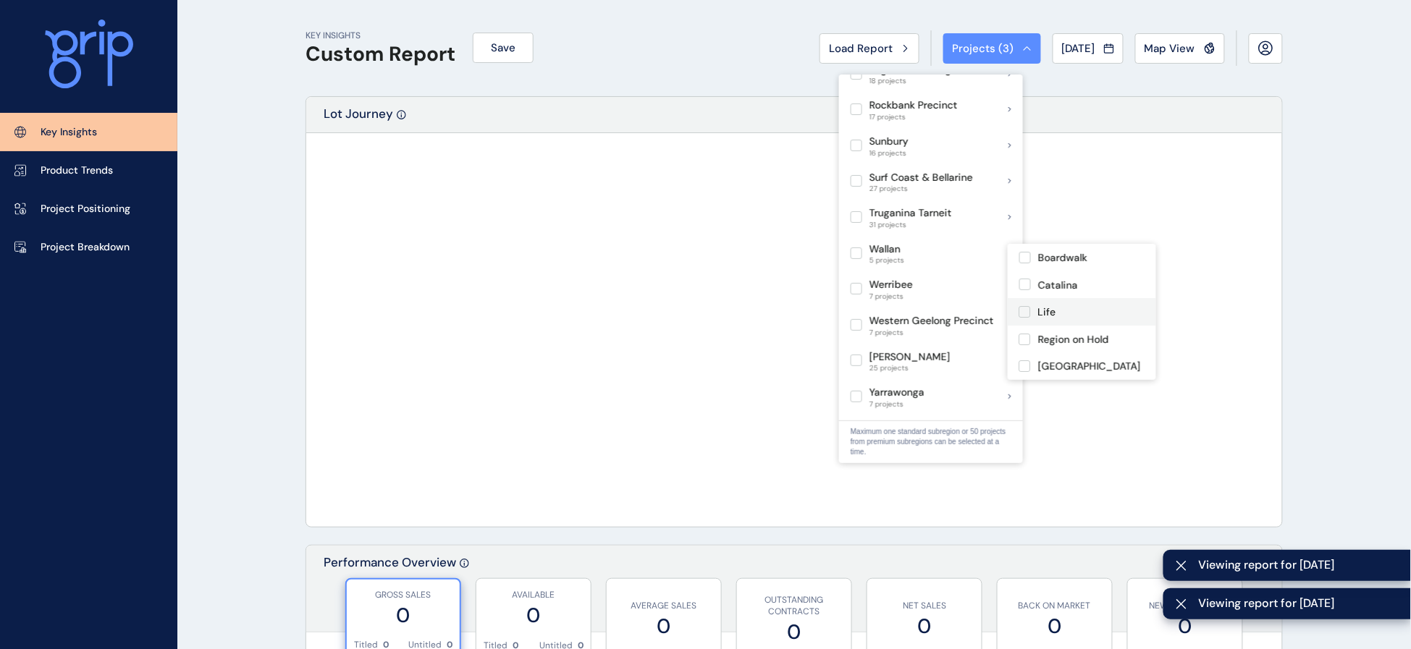
click at [1022, 317] on label at bounding box center [1025, 312] width 12 height 12
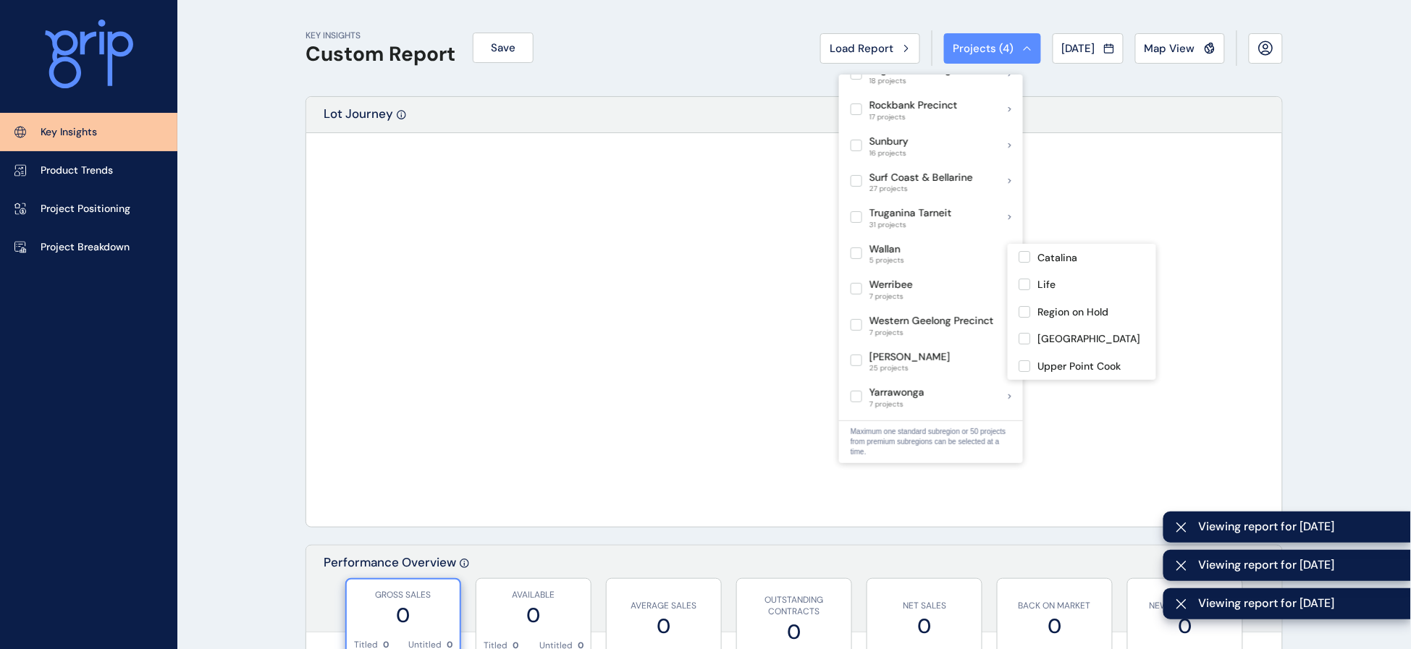
scroll to position [68, 0]
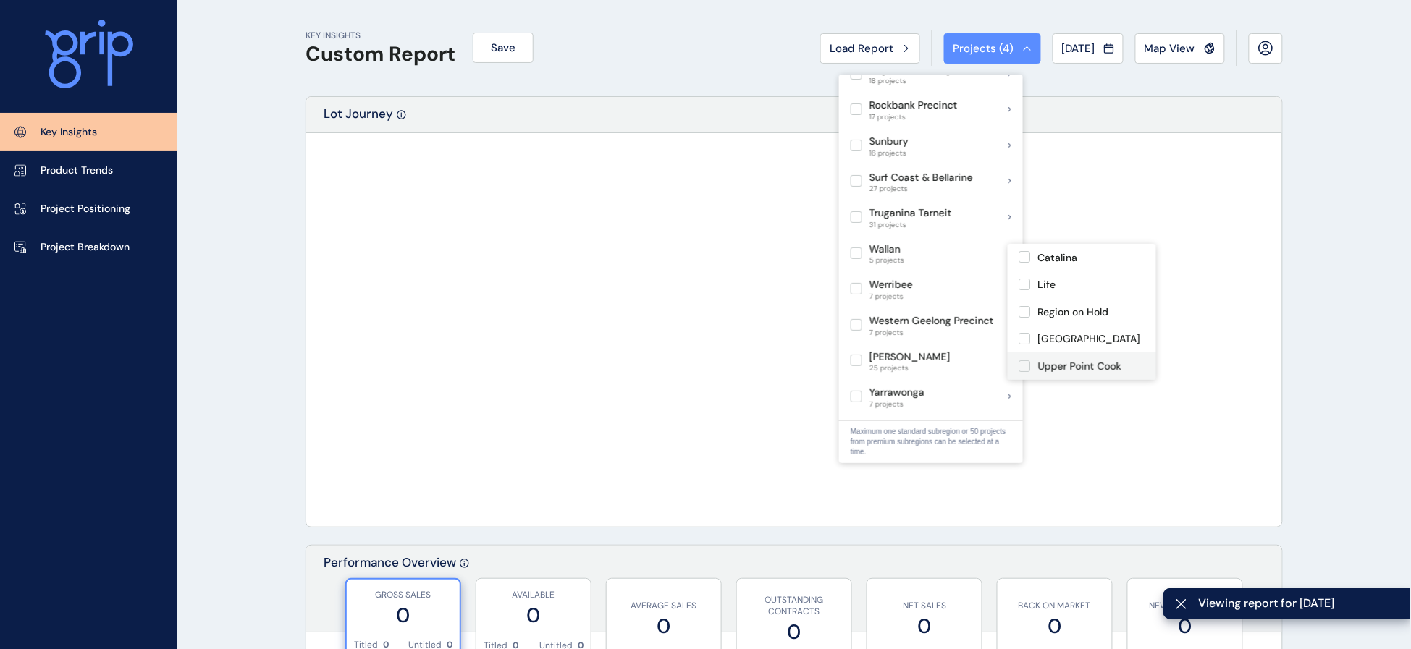
drag, startPoint x: 1027, startPoint y: 352, endPoint x: 1028, endPoint y: 327, distance: 24.6
click at [1027, 361] on label at bounding box center [1025, 367] width 12 height 12
click at [1028, 333] on label at bounding box center [1025, 339] width 12 height 12
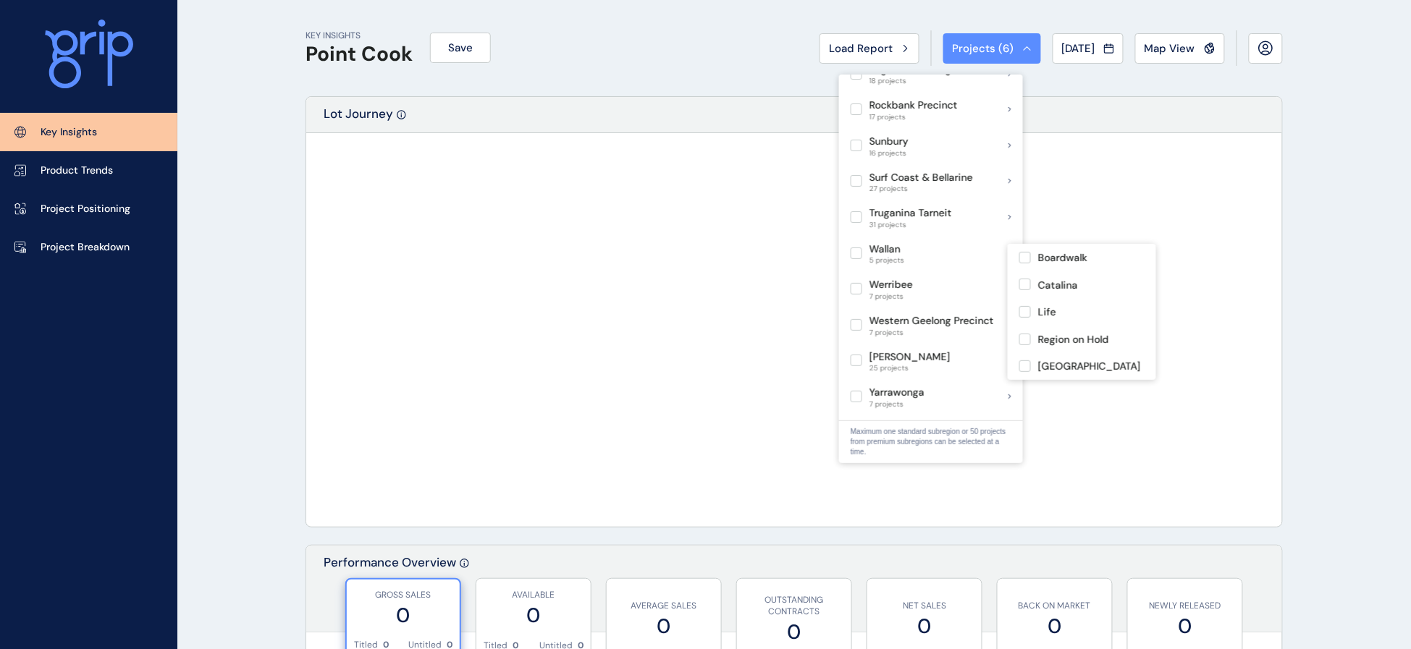
click at [700, 118] on div "Lot Journey" at bounding box center [794, 115] width 976 height 36
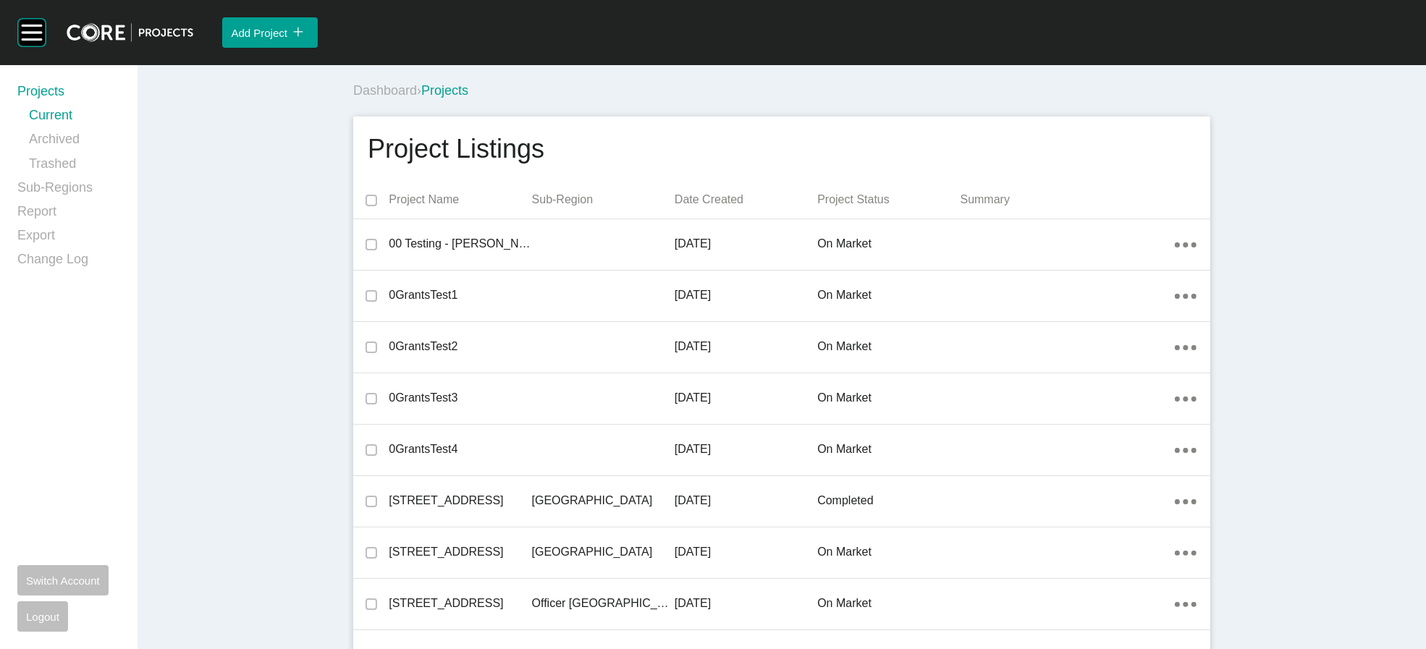
scroll to position [30863, 0]
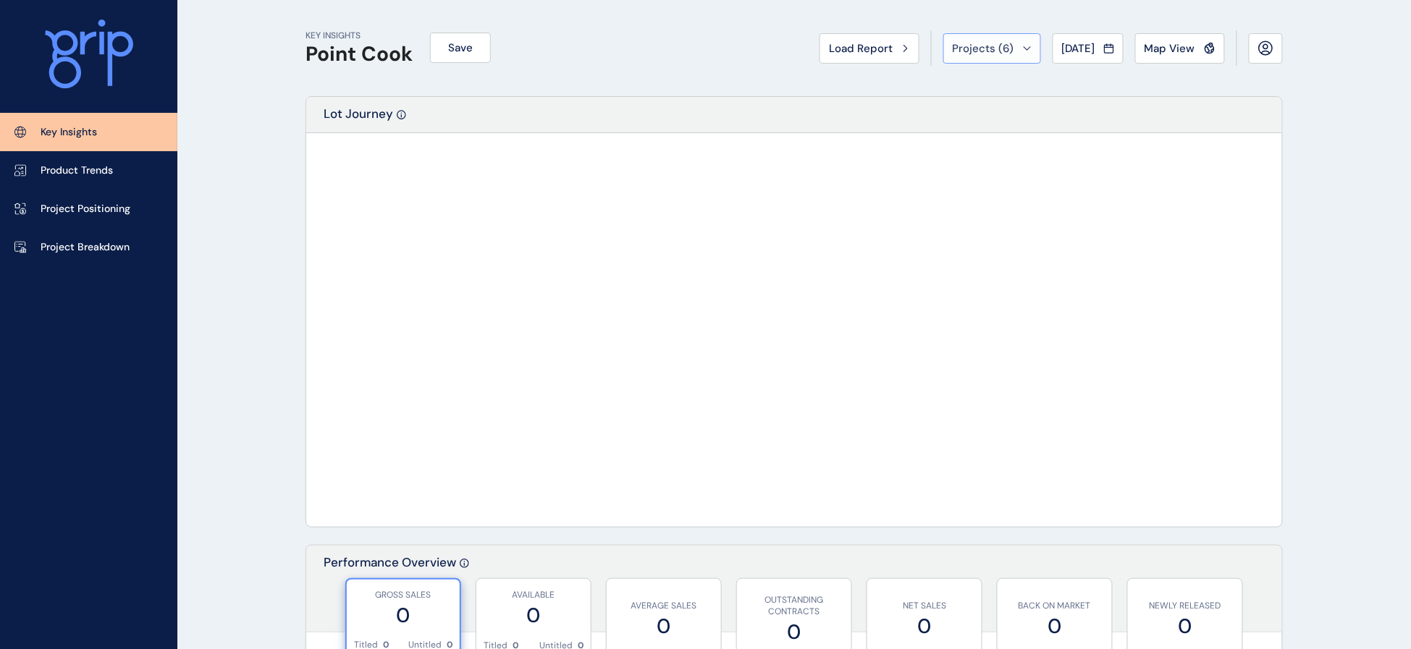
click at [943, 61] on button "Projects ( 6 )" at bounding box center [992, 48] width 98 height 30
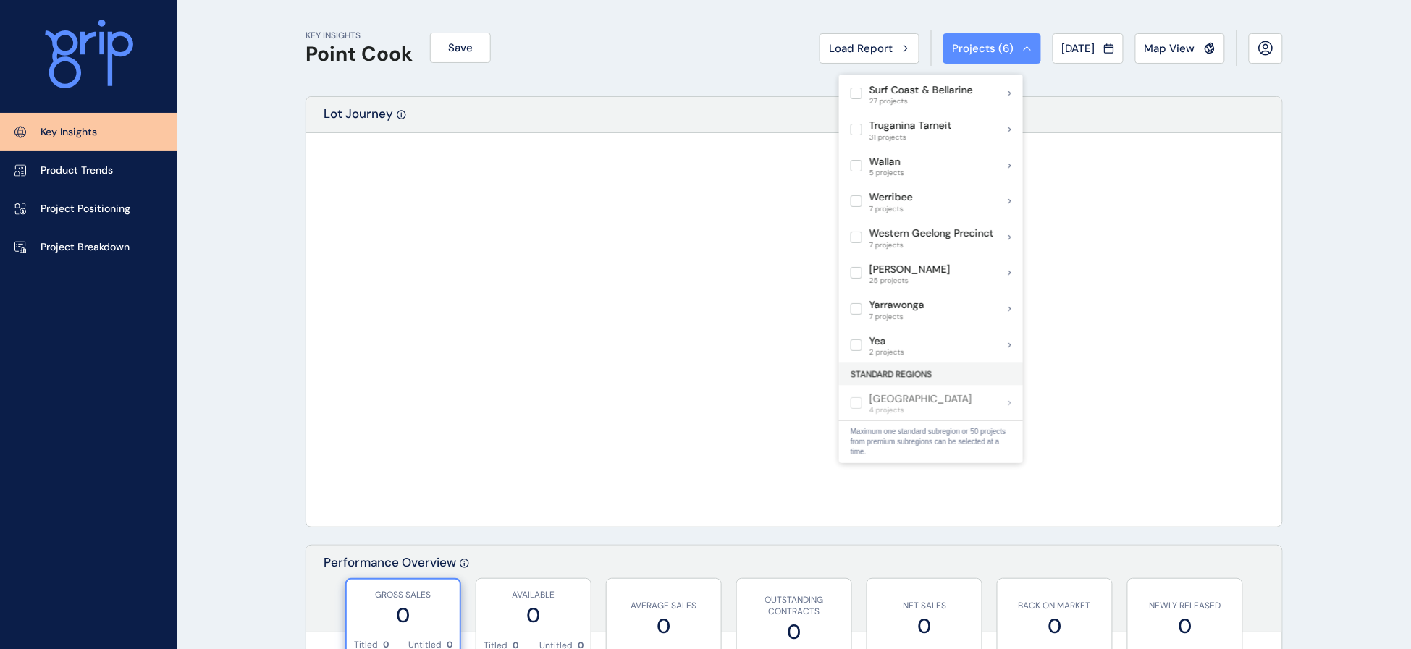
scroll to position [1217, 0]
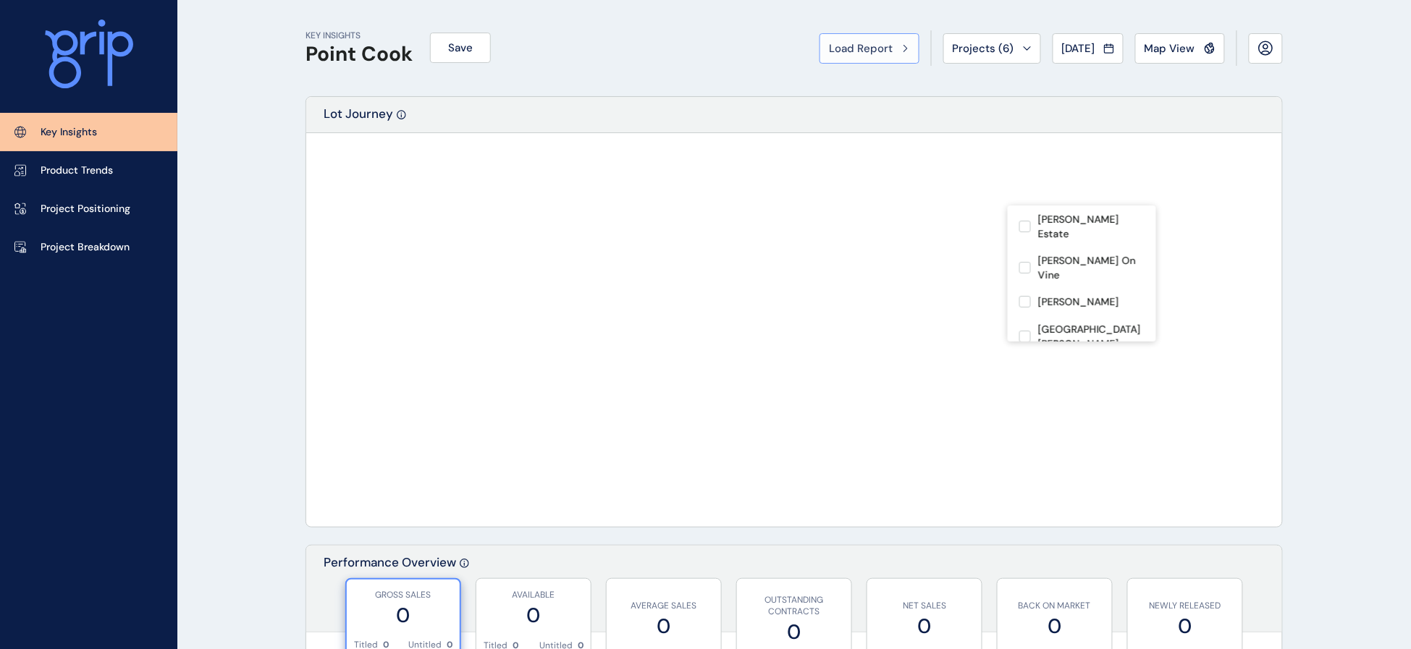
click at [829, 56] on span "Load Report" at bounding box center [861, 48] width 64 height 14
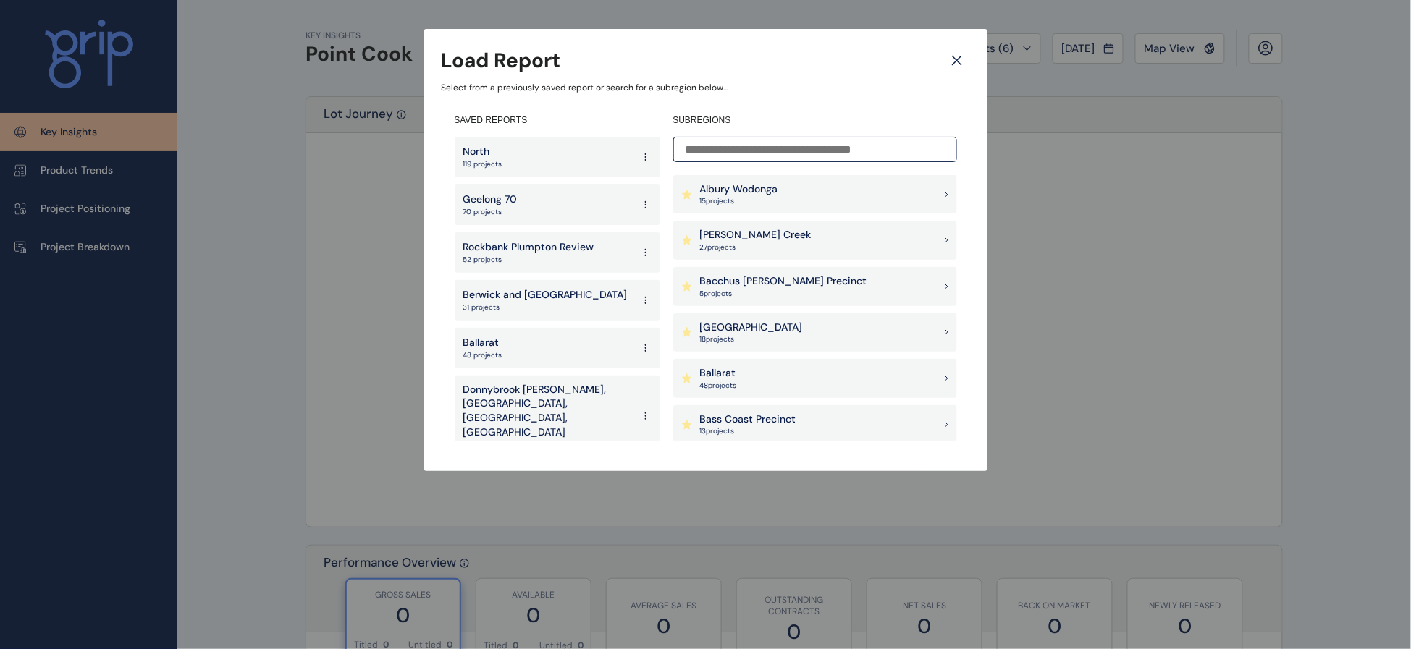
click at [756, 186] on p "Albury Wodonga" at bounding box center [739, 189] width 78 height 14
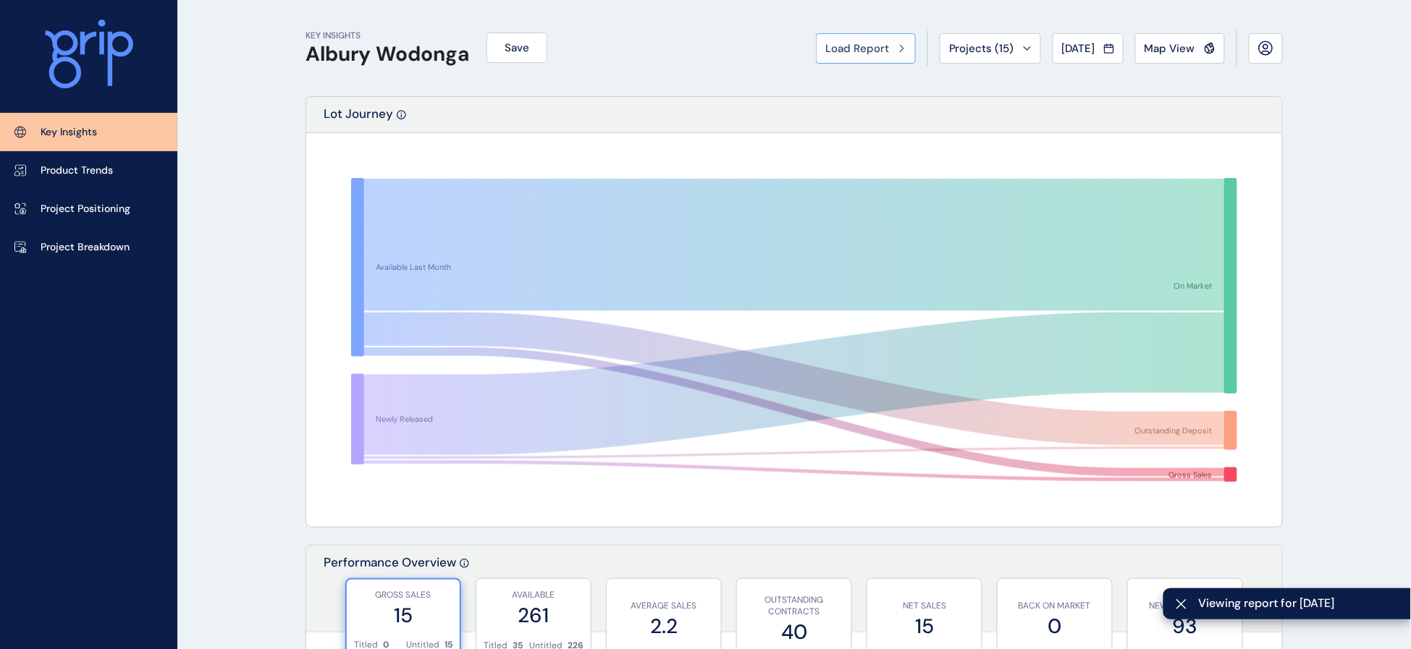
click at [825, 54] on div "Load Report" at bounding box center [865, 48] width 81 height 14
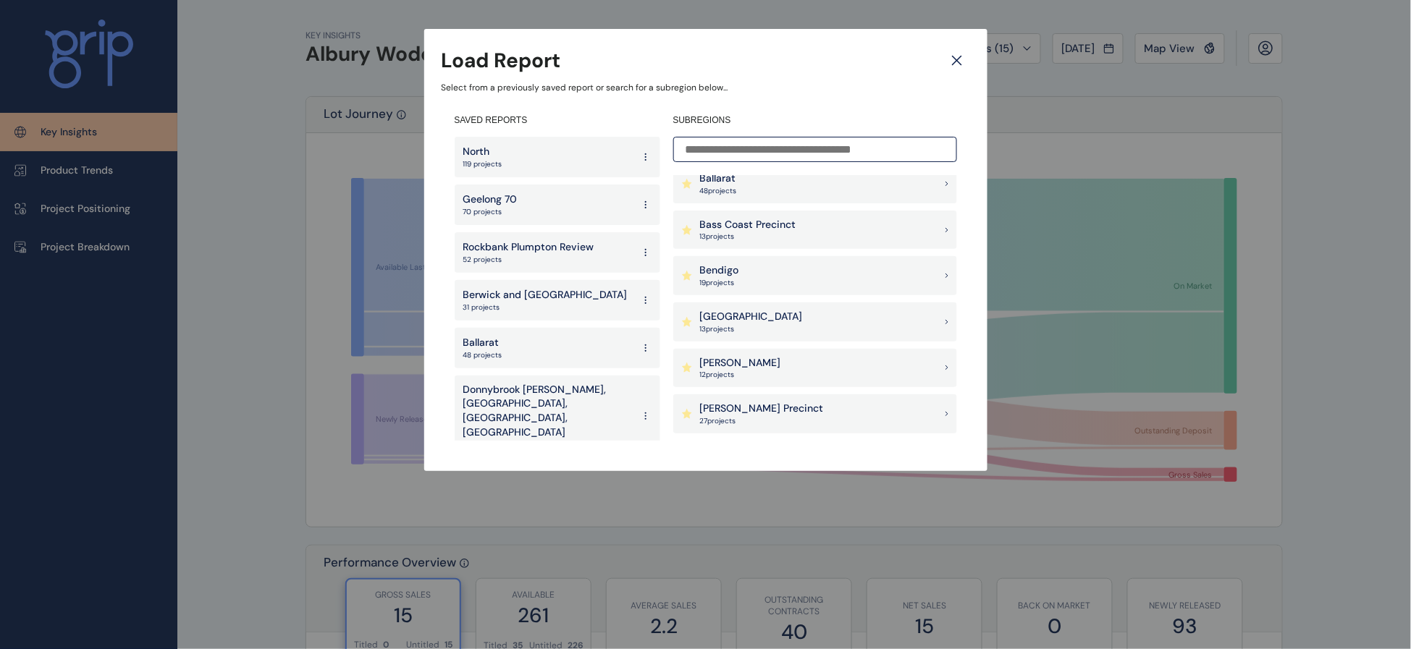
scroll to position [201, 0]
click at [819, 146] on input at bounding box center [815, 149] width 284 height 25
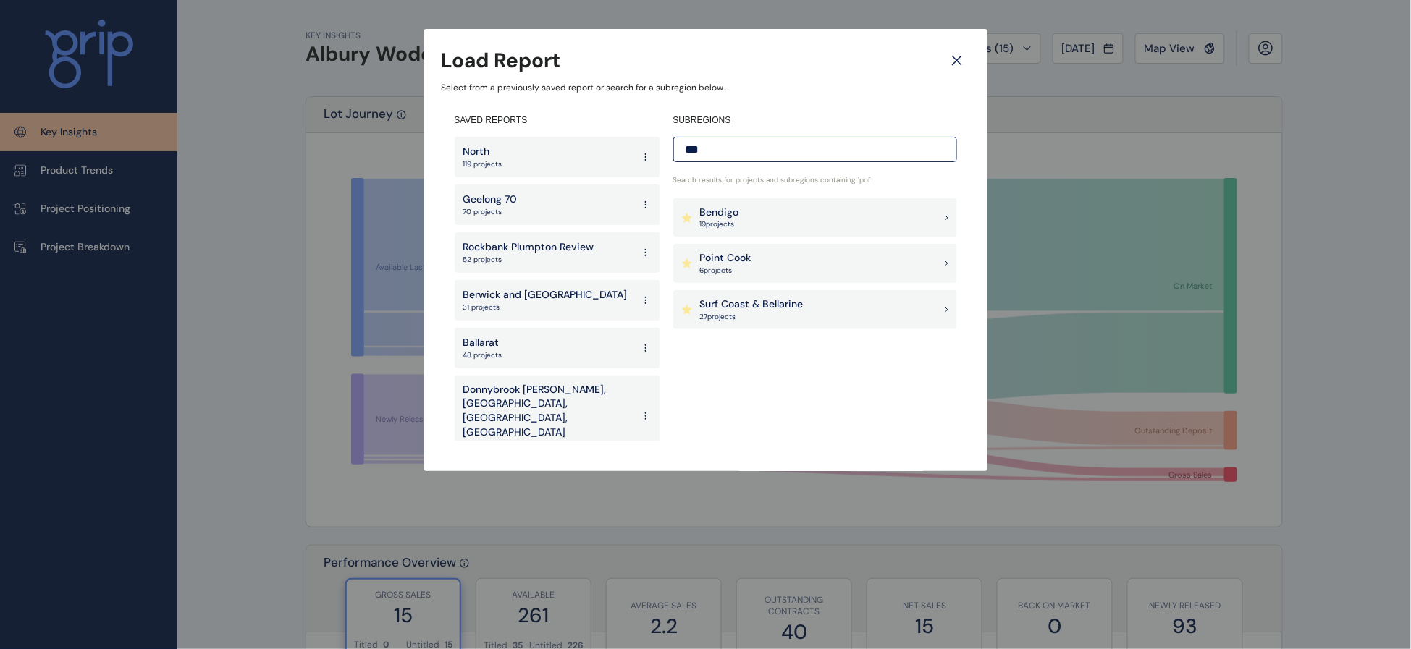
scroll to position [0, 0]
type input "*****"
click at [707, 261] on p "Point Cook" at bounding box center [725, 258] width 51 height 14
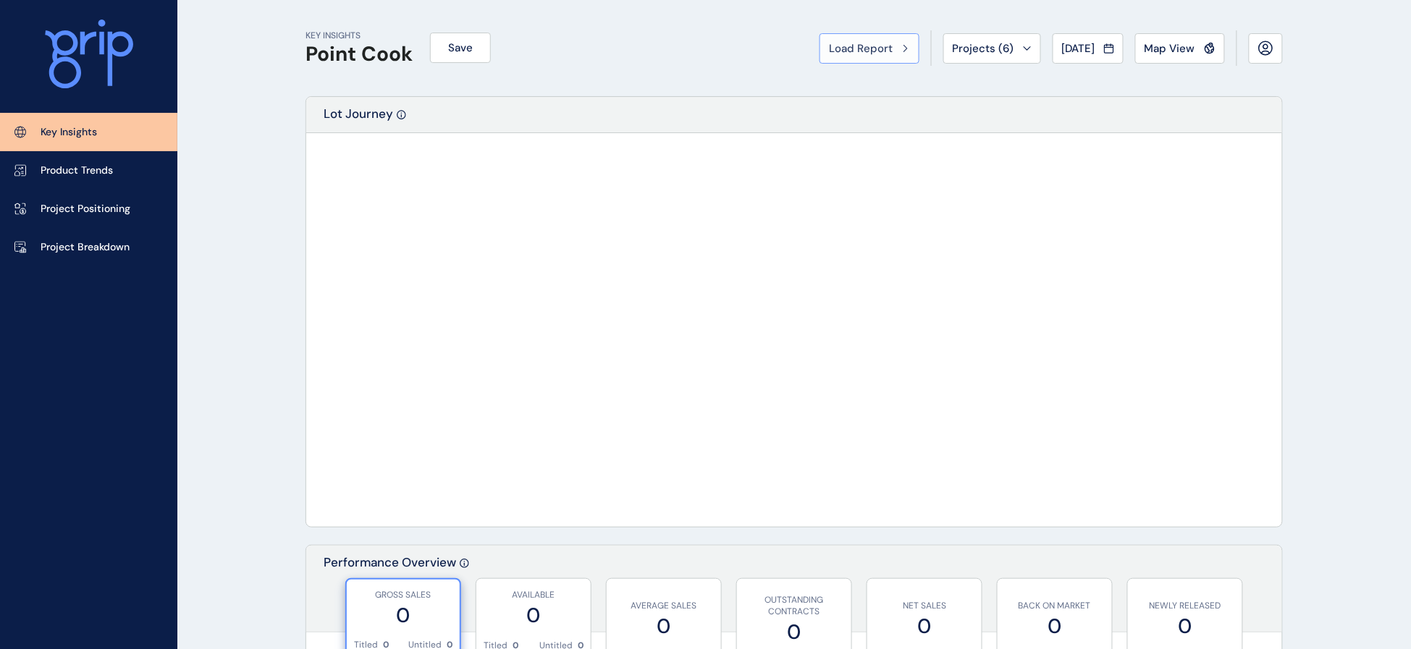
click at [820, 59] on button "Load Report" at bounding box center [870, 48] width 100 height 30
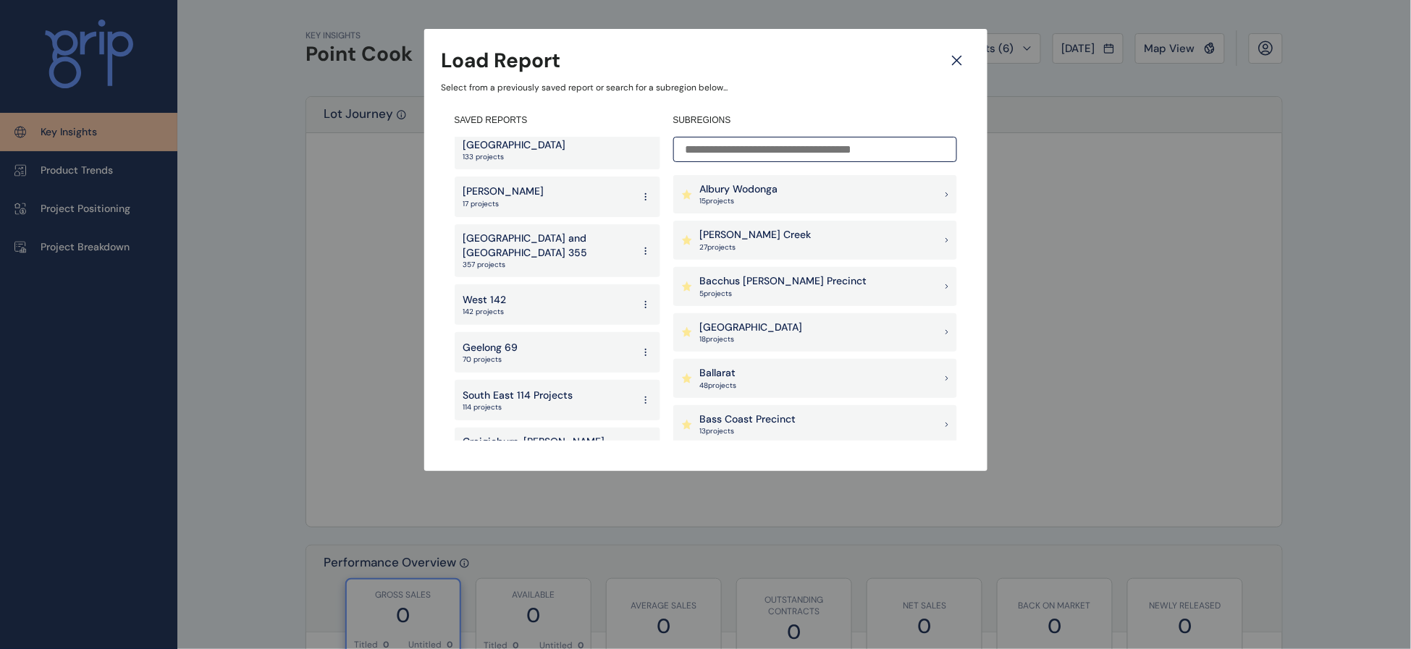
scroll to position [300, 0]
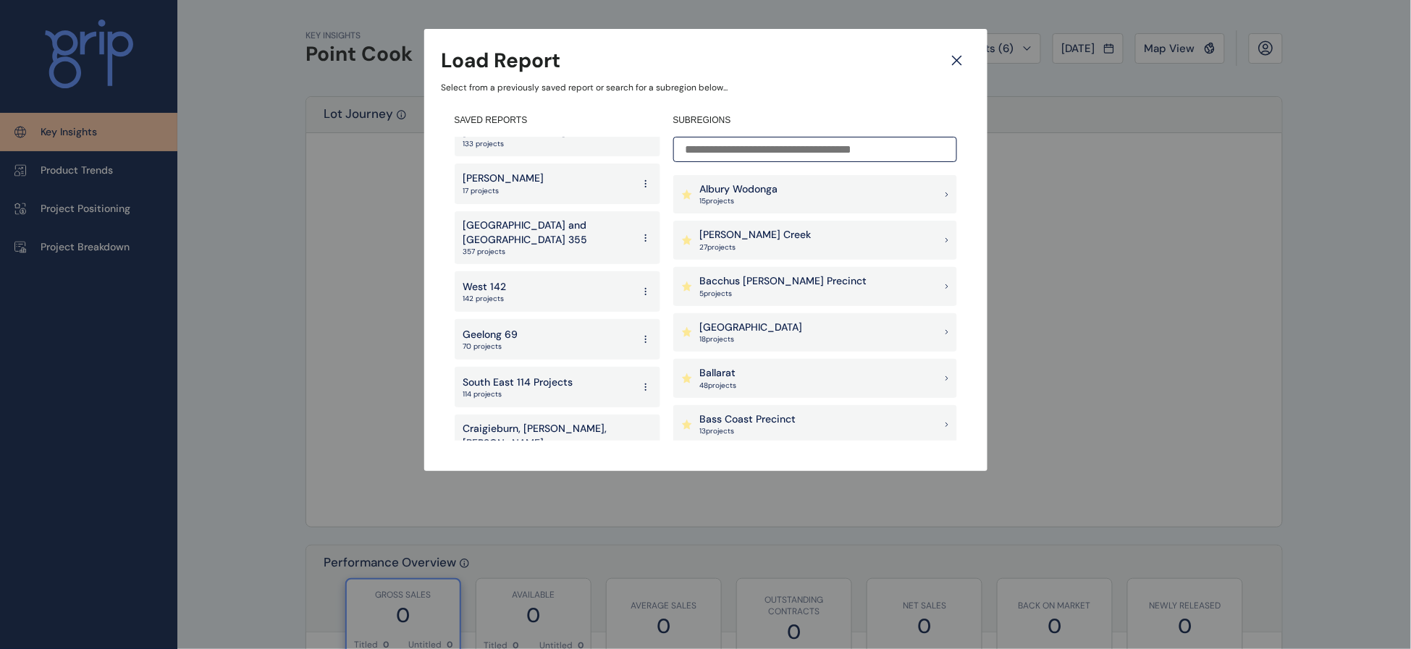
click at [591, 219] on p "Melbourne and Geelong 355" at bounding box center [547, 233] width 169 height 28
